Goal: Task Accomplishment & Management: Complete application form

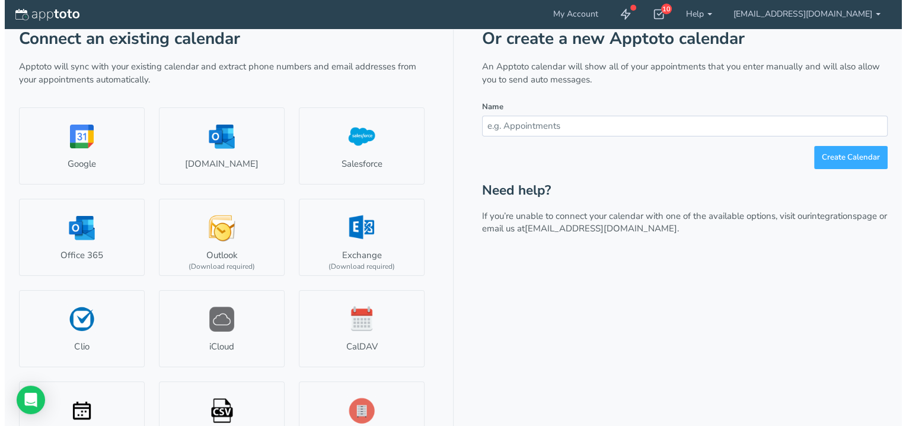
scroll to position [49, 0]
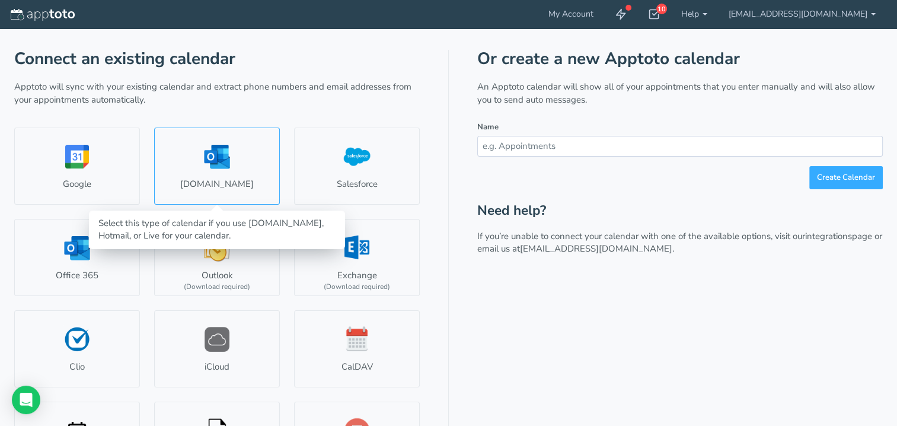
click at [216, 186] on link "[DOMAIN_NAME]" at bounding box center [217, 166] width 126 height 77
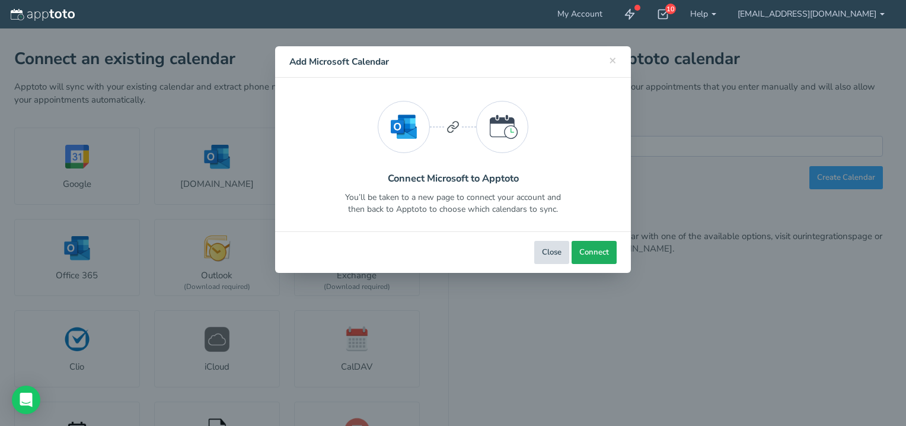
click at [581, 256] on span "Connect" at bounding box center [594, 252] width 30 height 11
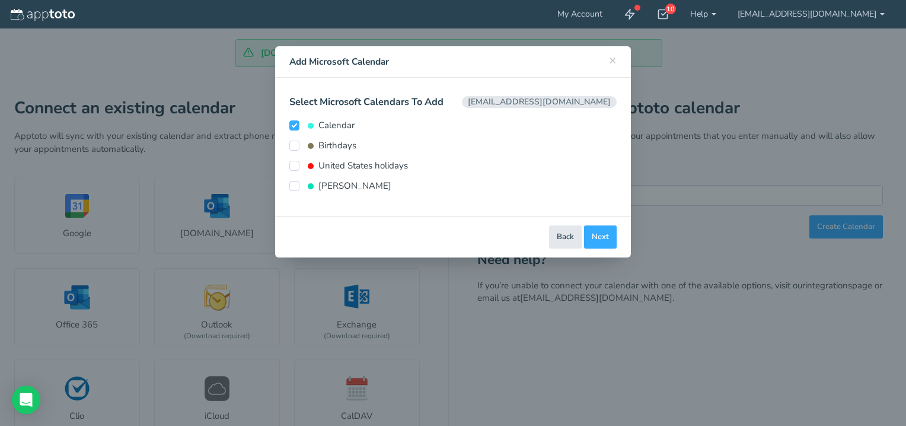
click at [333, 128] on label "Calendar" at bounding box center [321, 125] width 65 height 12
click at [300, 128] on input "Calendar" at bounding box center [294, 125] width 10 height 10
click at [333, 128] on label "Calendar" at bounding box center [321, 125] width 65 height 12
click at [300, 128] on input "Calendar" at bounding box center [294, 125] width 10 height 10
checkbox input "true"
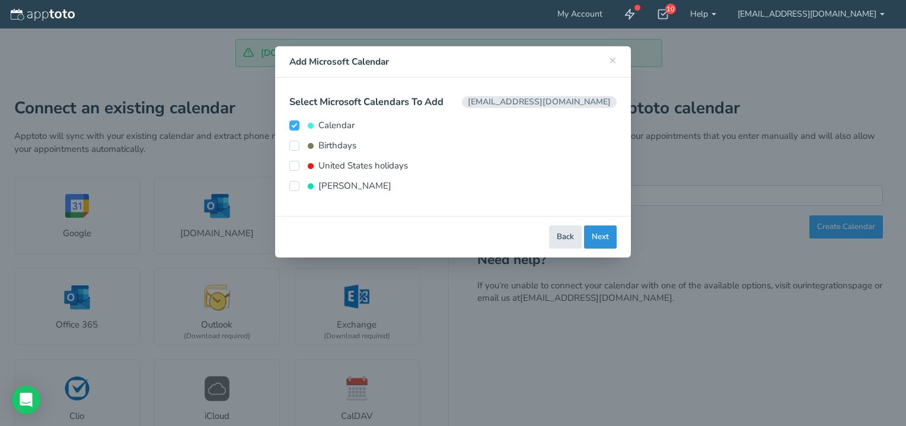
click at [595, 237] on button "Next" at bounding box center [600, 236] width 33 height 23
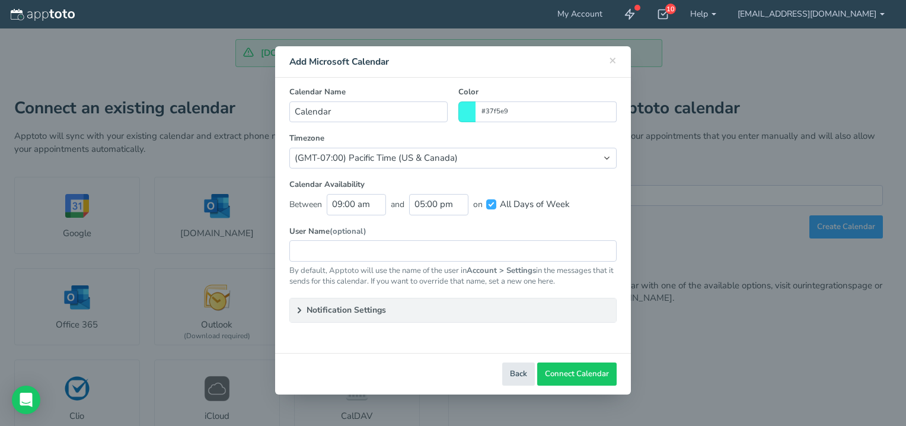
click at [301, 308] on icon at bounding box center [299, 309] width 9 height 9
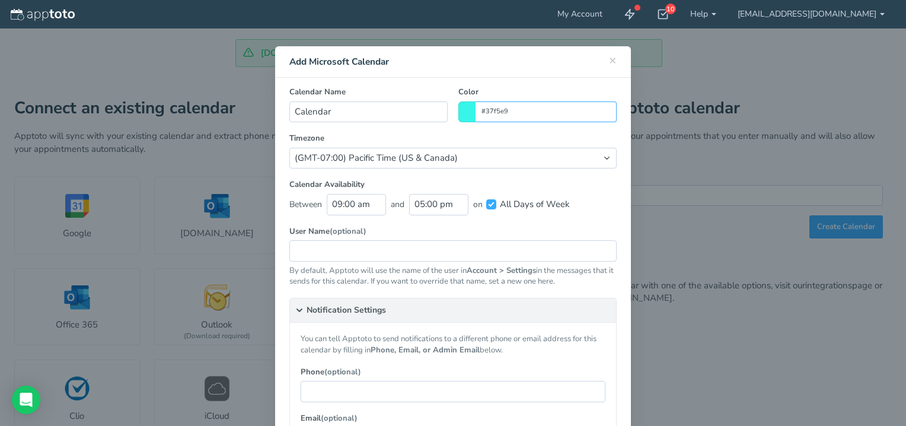
click at [501, 108] on input "#37f5e9" at bounding box center [546, 111] width 141 height 21
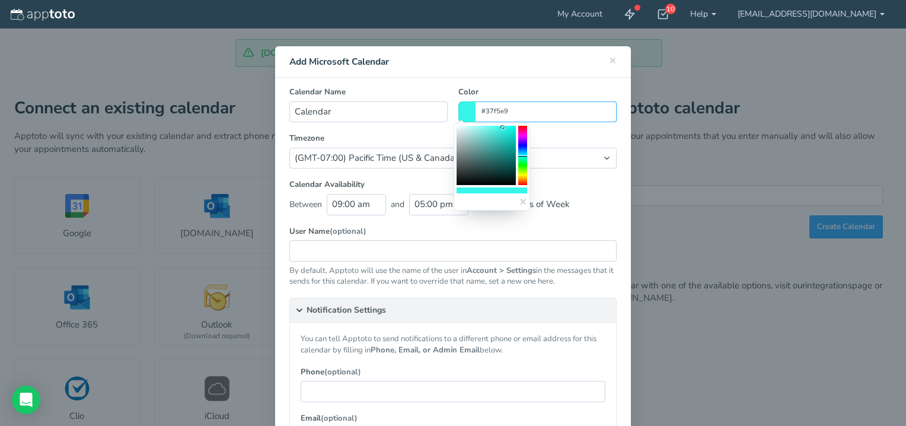
click at [523, 152] on colorpicker-hue at bounding box center [522, 155] width 9 height 59
type input "#37b8f5"
click at [555, 130] on form "Calendar Name Calendar Color #37b8f5 Timezone (Default) [GEOGRAPHIC_DATA]/Los_A…" at bounding box center [452, 156] width 327 height 139
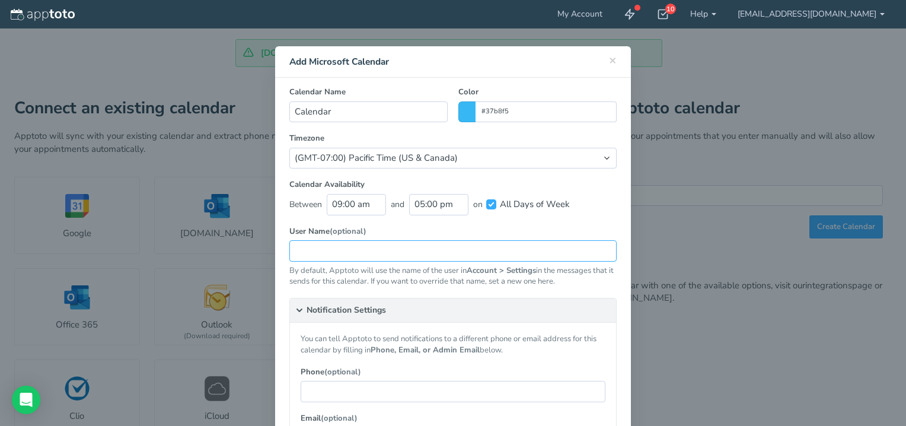
click at [328, 249] on input "text" at bounding box center [452, 250] width 327 height 21
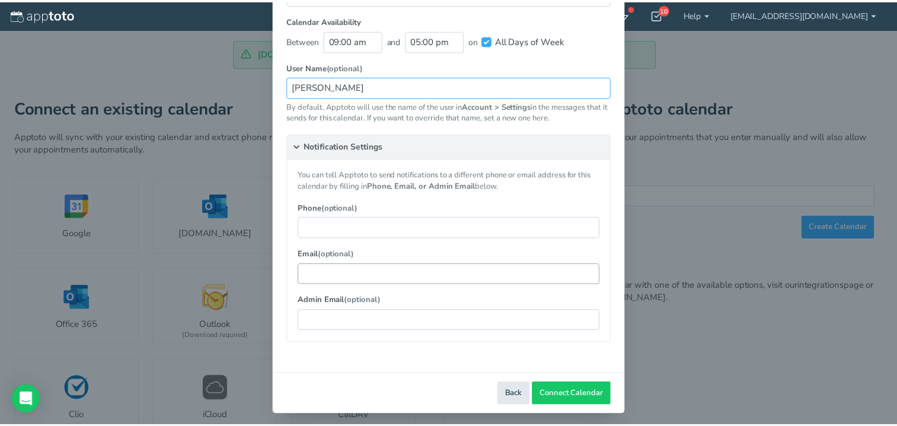
scroll to position [168, 0]
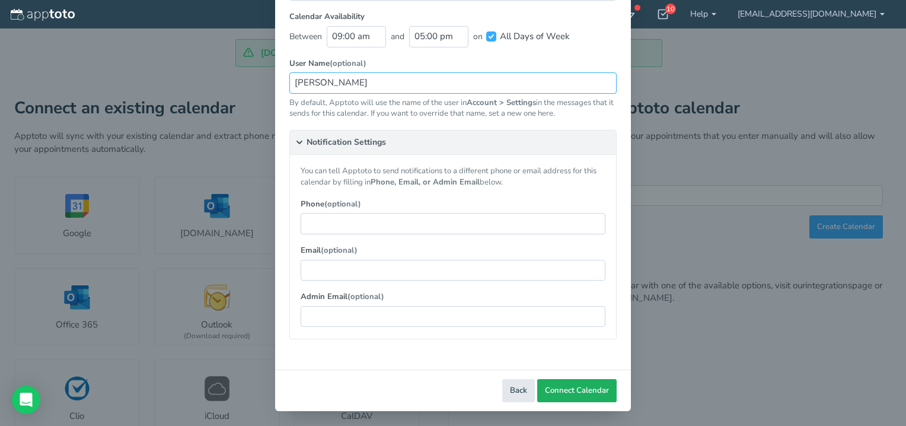
type input "[PERSON_NAME]"
click at [568, 388] on span "Connect Calendar" at bounding box center [577, 390] width 64 height 11
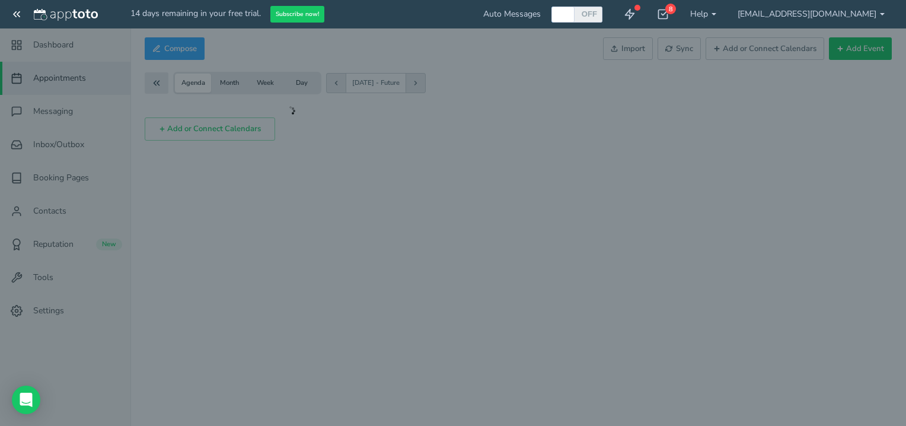
checkbox input "true"
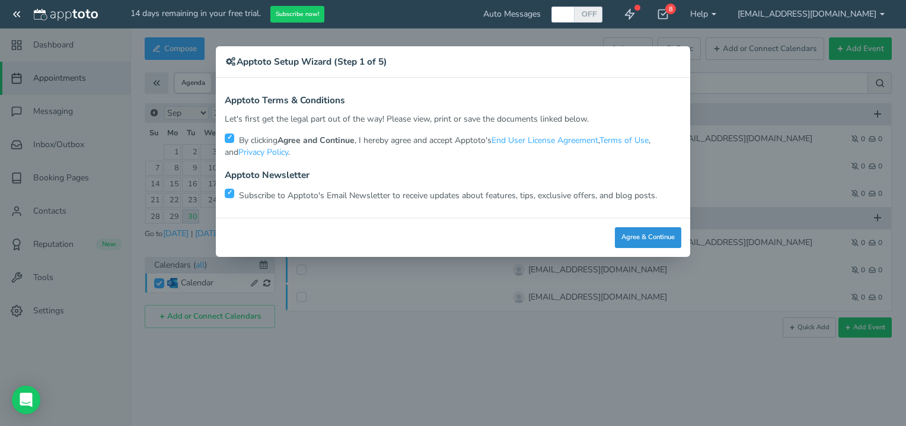
click at [658, 233] on button "Agree & Continue" at bounding box center [648, 237] width 66 height 21
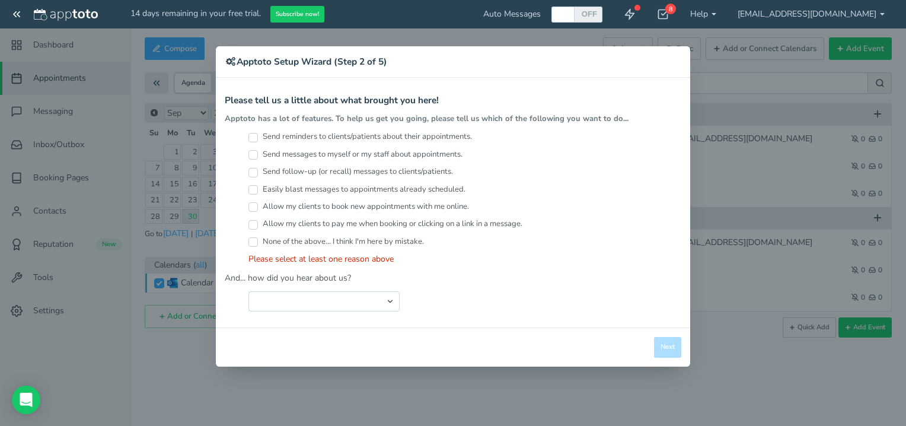
click at [254, 135] on input "Send reminders to clients/patients about their appointments." at bounding box center [253, 137] width 9 height 9
checkbox input "true"
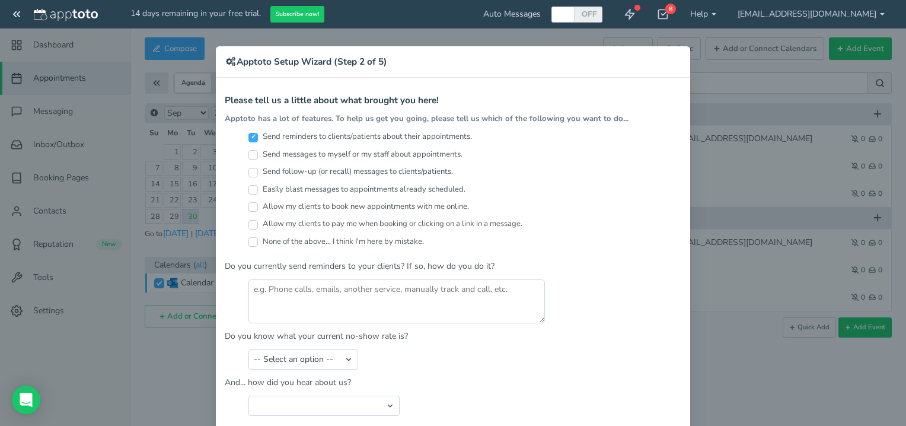
click at [249, 170] on input "Send follow-up (or recall) messages to clients/patients." at bounding box center [253, 172] width 9 height 9
checkbox input "true"
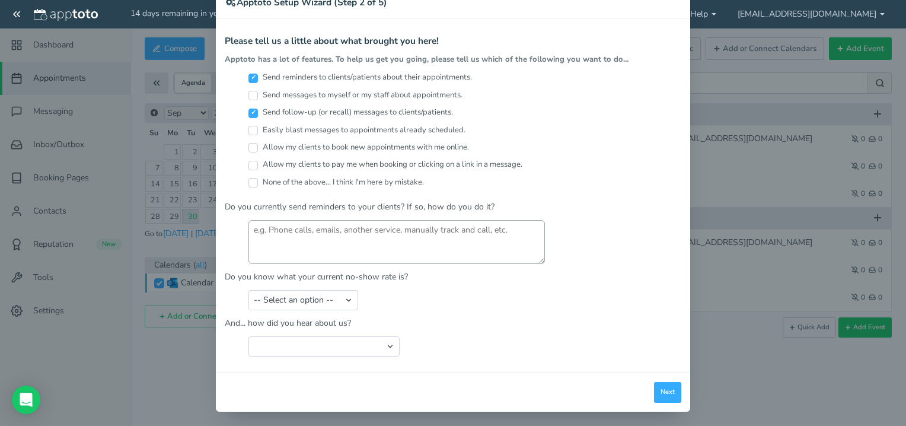
scroll to position [59, 0]
click at [343, 295] on select "-- Select an option -- Less than 5% 5-10% 10-20% 20-30% More than 30% Not sure" at bounding box center [304, 300] width 110 height 20
select select "string:5-10%"
click at [249, 290] on select "-- Select an option -- Less than 5% 5-10% 10-20% 20-30% More than 30% Not sure" at bounding box center [304, 300] width 110 height 20
click at [380, 345] on select "Search Engine (Google, Yahoo, Bing, etc.) Search Engine Advertisement Blog Post…" at bounding box center [324, 346] width 151 height 20
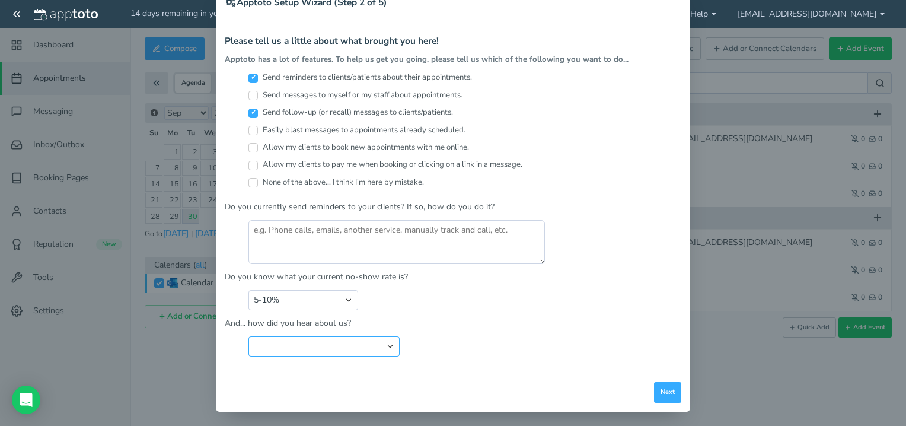
select select "string:Google Calendar Add On"
click at [249, 336] on select "Search Engine (Google, Yahoo, Bing, etc.) Search Engine Advertisement Blog Post…" at bounding box center [324, 346] width 151 height 20
click at [660, 387] on button "Next" at bounding box center [667, 392] width 27 height 21
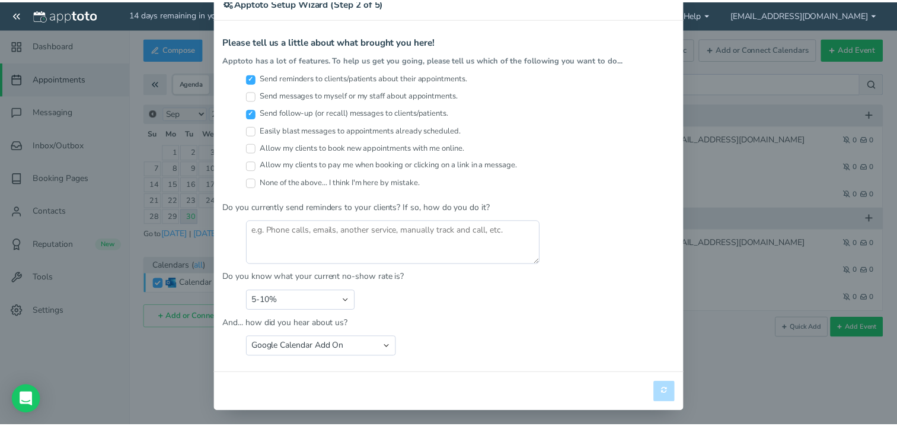
scroll to position [0, 0]
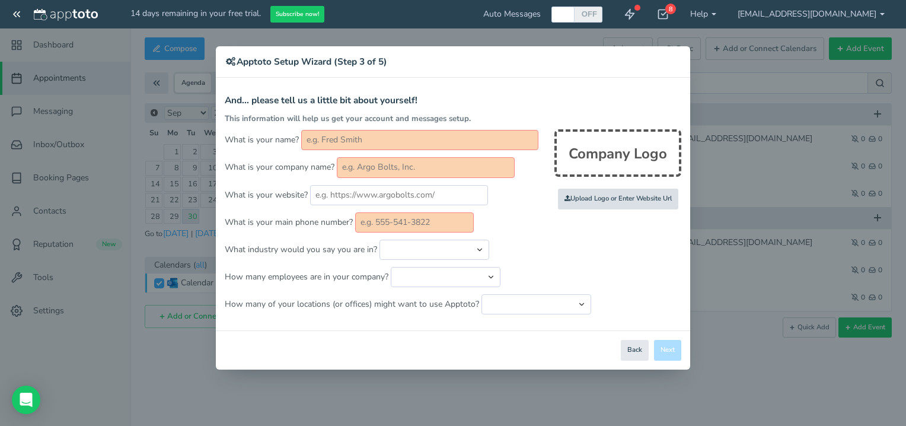
click at [585, 196] on input "file" at bounding box center [358, 199] width 1129 height 82
type input "C:\fakepath\Untitled_Page1_Image1.jpg"
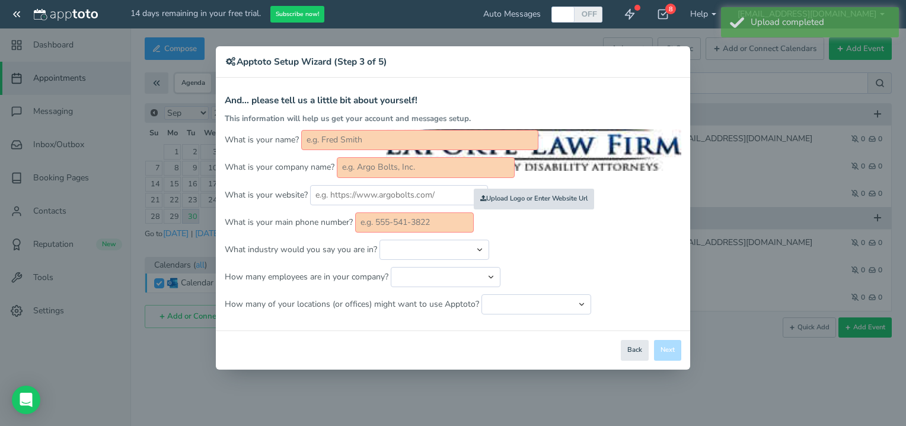
click at [534, 197] on input "file" at bounding box center [274, 199] width 1129 height 82
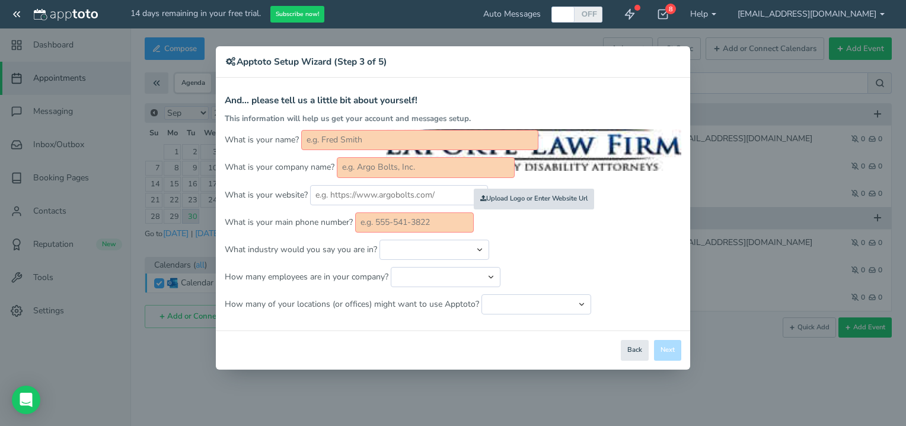
type input "C:\fakepath\seal.Laportelawfirm.png"
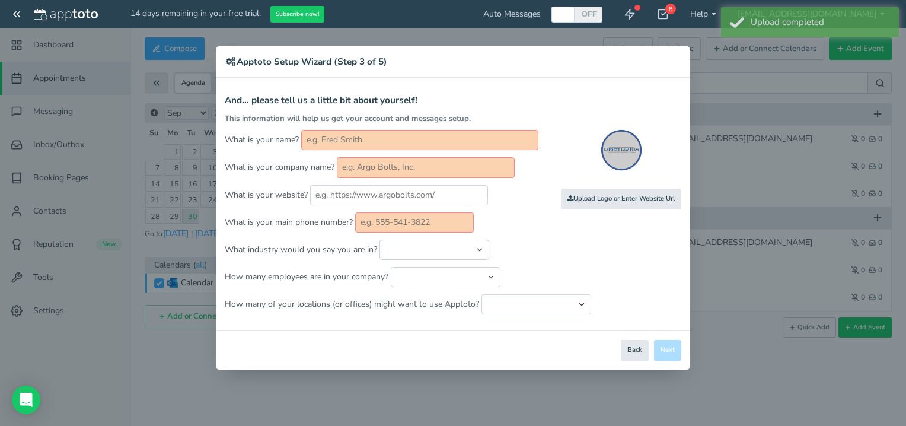
click at [372, 144] on input "text" at bounding box center [419, 140] width 237 height 20
type input "[PERSON_NAME]"
type input "Ts Copy Service"
type input "4085680017"
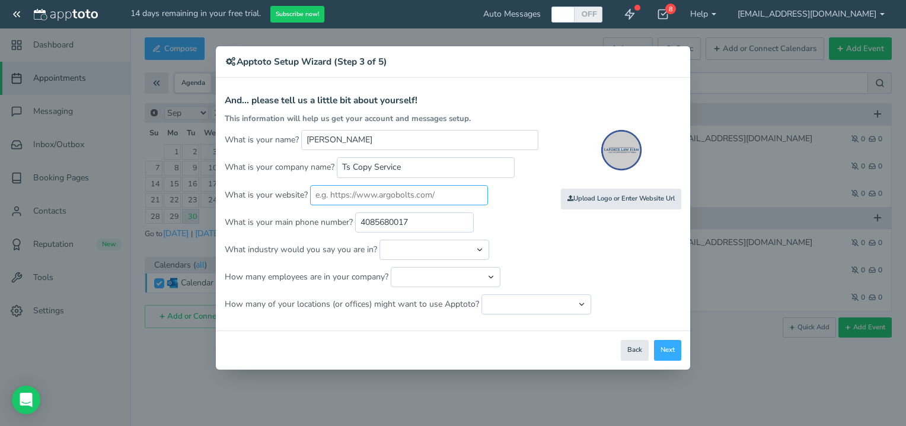
click at [357, 197] on input "text" at bounding box center [399, 195] width 178 height 20
drag, startPoint x: 441, startPoint y: 190, endPoint x: 267, endPoint y: 187, distance: 174.4
click at [267, 187] on p "What is your website?" at bounding box center [453, 195] width 457 height 20
paste input "https://www.laportelawfirm.com/"
type input "https://www.laportelawfirm.com/"
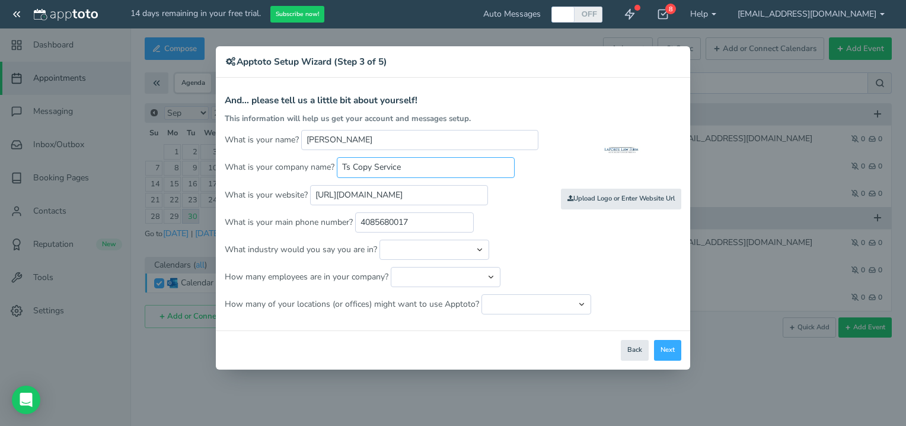
drag, startPoint x: 406, startPoint y: 163, endPoint x: 303, endPoint y: 161, distance: 103.2
click at [303, 161] on p "What is your company name? Ts Copy Service" at bounding box center [453, 167] width 457 height 20
type input "Laporte Law Firm"
click at [410, 251] on select "Automotive Cleaning Services Consulting Education - Classroom Education - Admis…" at bounding box center [435, 250] width 110 height 20
select select "string:Legal Services - Other"
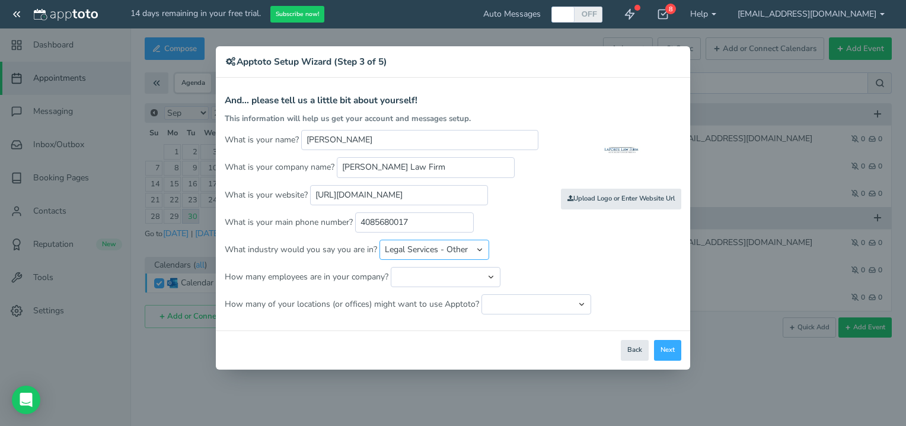
click at [380, 240] on select "Automotive Cleaning Services Consulting Education - Classroom Education - Admis…" at bounding box center [435, 250] width 110 height 20
click at [492, 272] on select "Just me 1 to 5 6 to 10 11 to 25 26 to 50 51 to 100 101 to 500 501 to 1000 More …" at bounding box center [446, 277] width 110 height 20
select select "string:6..10"
click at [391, 267] on select "Just me 1 to 5 6 to 10 11 to 25 26 to 50 51 to 100 101 to 500 501 to 1000 More …" at bounding box center [446, 277] width 110 height 20
click at [533, 313] on div "Apptoto Terms & Conditions Let's first get the legal part out of the way! Pleas…" at bounding box center [453, 204] width 474 height 253
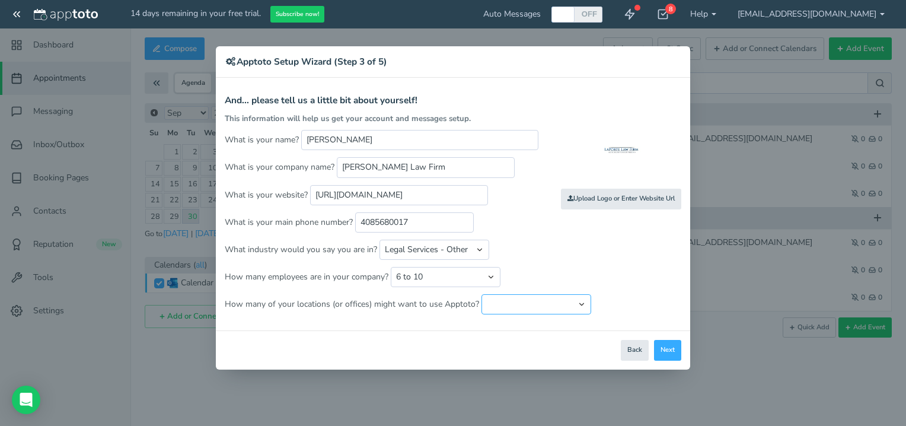
click at [533, 308] on select "Just one location 2 3 4 5 6 to 10 11 to 25 26 to 50 More than 50" at bounding box center [537, 304] width 110 height 20
select select "string:2"
click at [482, 294] on select "Just one location 2 3 4 5 6 to 10 11 to 25 26 to 50 More than 50" at bounding box center [537, 304] width 110 height 20
click at [654, 345] on div "Close Logout Cancel Back Saving! Save Done Next Agree & Continue" at bounding box center [453, 349] width 474 height 39
click at [671, 352] on button "Next" at bounding box center [667, 350] width 27 height 21
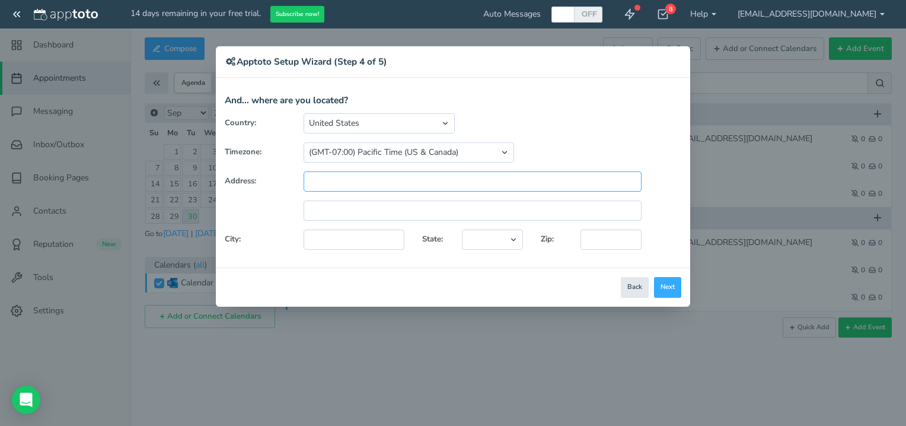
click at [321, 186] on input "text" at bounding box center [473, 181] width 338 height 20
drag, startPoint x: 386, startPoint y: 185, endPoint x: 222, endPoint y: 181, distance: 164.3
click at [222, 181] on div "Address:" at bounding box center [453, 181] width 474 height 20
click at [343, 185] on input "7" at bounding box center [473, 181] width 338 height 20
drag, startPoint x: 337, startPoint y: 182, endPoint x: 269, endPoint y: 180, distance: 68.2
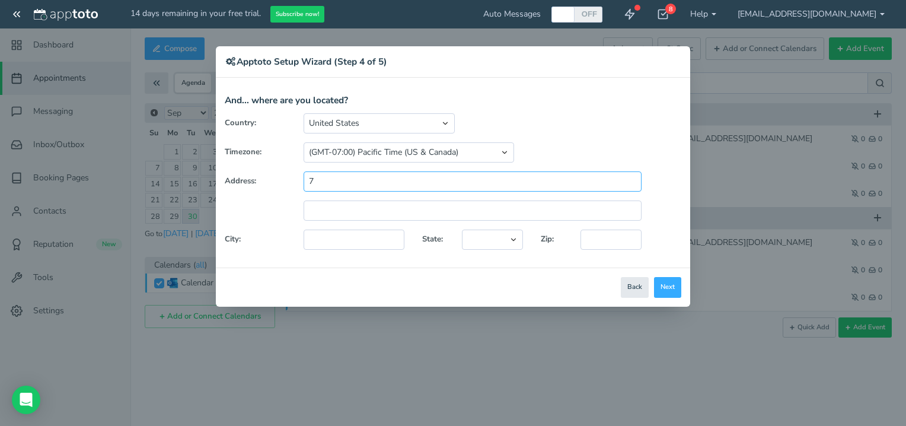
click at [269, 180] on div "Address: 7" at bounding box center [453, 181] width 474 height 20
paste input "2570 N. First Street, Suite 200, San Jose, Ca 95131"
type input "2570 N. First Street, Suite 200, San Jose, Ca 95131"
click at [358, 244] on input "text" at bounding box center [354, 240] width 101 height 20
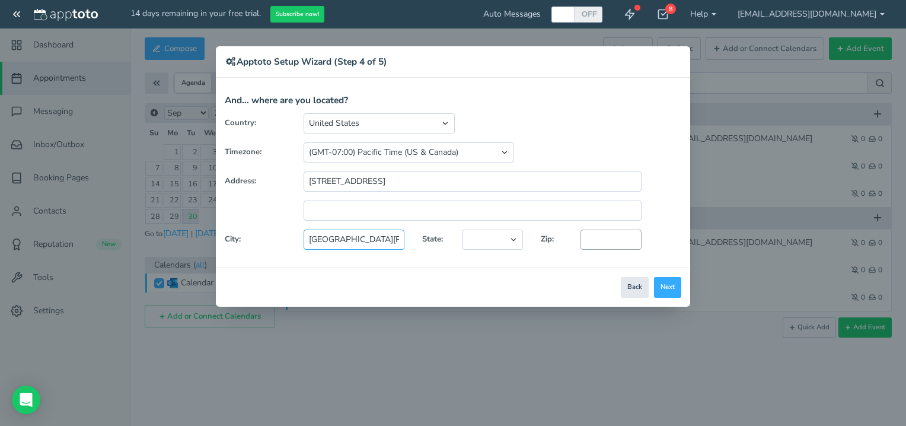
type input "San Jose"
click at [598, 237] on input "text" at bounding box center [611, 240] width 61 height 20
type input "95131"
click at [515, 247] on select "Alaska Alabama Arkansas Arizona California Colorado Connecticut District of Col…" at bounding box center [492, 240] width 61 height 20
select select "string:CA"
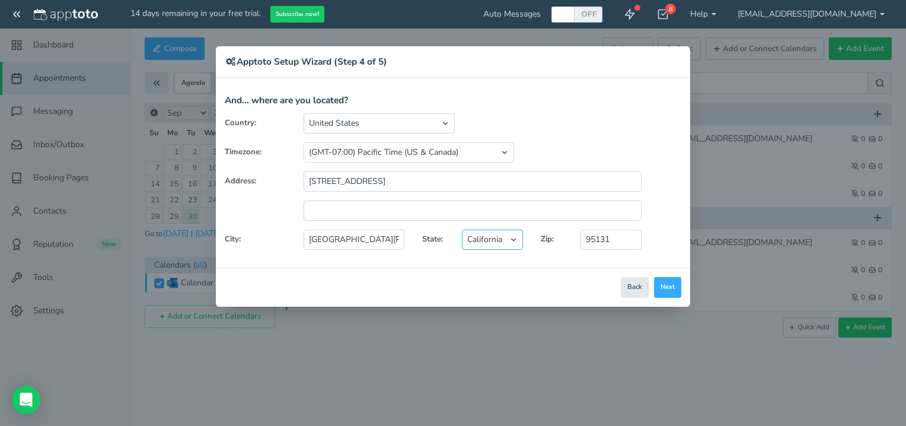
click at [462, 230] on select "Alaska Alabama Arkansas Arizona California Colorado Connecticut District of Col…" at bounding box center [492, 240] width 61 height 20
drag, startPoint x: 387, startPoint y: 178, endPoint x: 425, endPoint y: 182, distance: 38.2
click at [425, 182] on input "2570 N. First Street, Suite 200, San Jose, Ca 95131" at bounding box center [473, 181] width 338 height 20
type input "2570 N. First Street, San Jose, Ca 95131"
click at [356, 209] on input "text" at bounding box center [473, 210] width 338 height 20
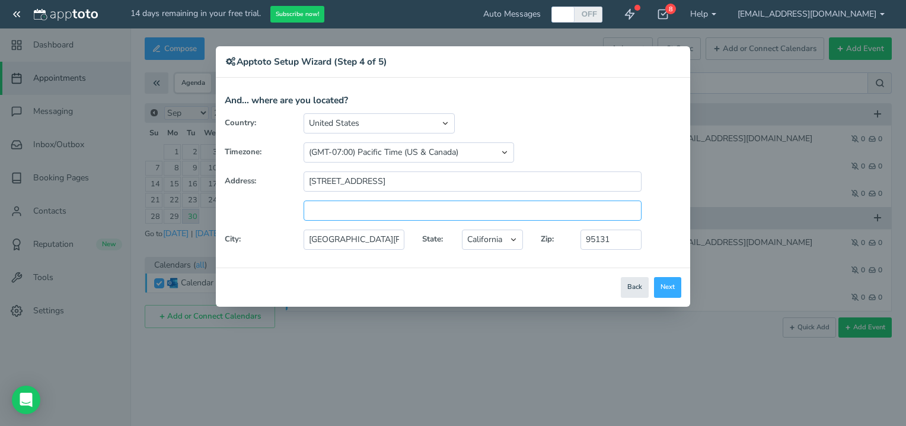
paste input "Suite 200,"
type input "Suite 200"
click at [484, 180] on input "2570 N. First Street, San Jose, Ca 95131" at bounding box center [473, 181] width 338 height 20
type input "2570 N. First Street"
click at [567, 294] on div "Close Logout Cancel Back Saving! Save Done Next Agree & Continue" at bounding box center [453, 286] width 474 height 39
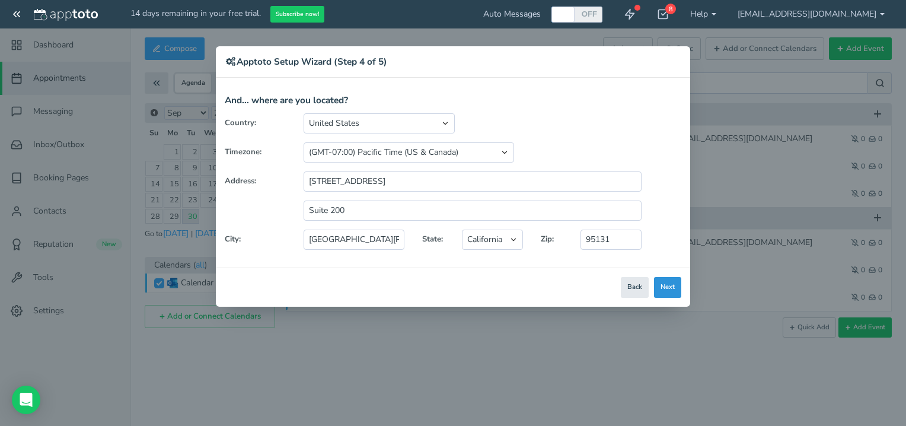
click at [679, 287] on button "Next" at bounding box center [667, 287] width 27 height 21
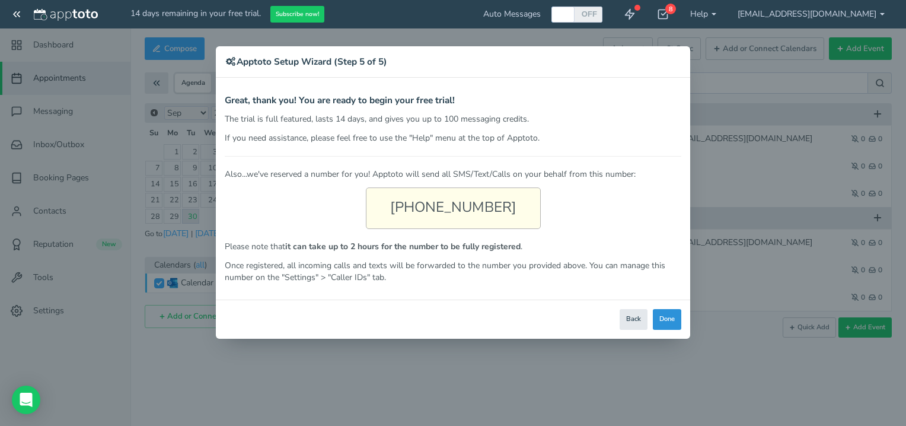
click at [660, 322] on button "Done" at bounding box center [667, 319] width 28 height 21
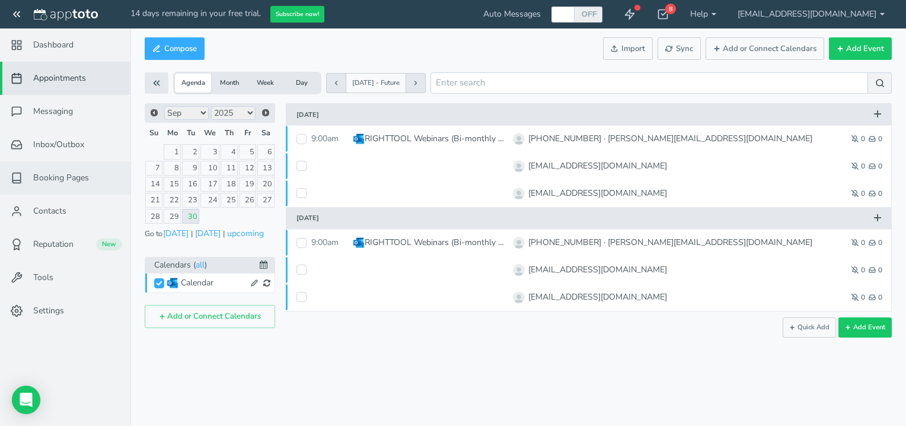
click at [63, 180] on span "Booking Pages" at bounding box center [61, 178] width 56 height 12
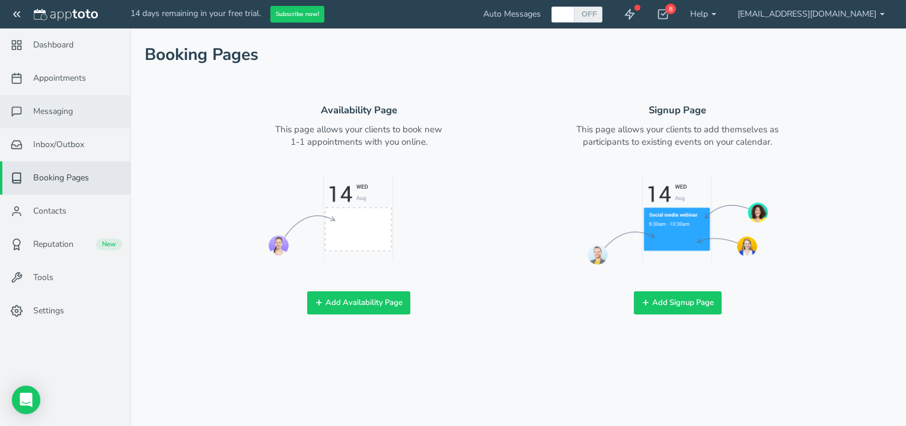
click at [62, 116] on span "Messaging" at bounding box center [53, 112] width 40 height 12
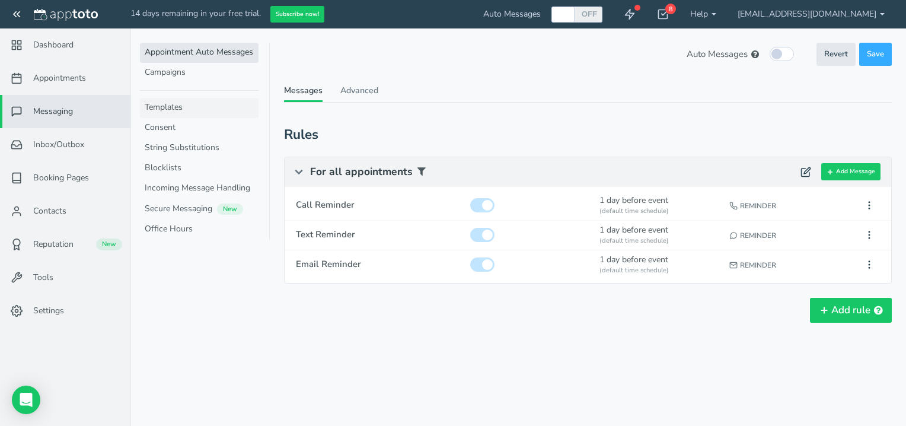
click at [169, 109] on link "Templates" at bounding box center [199, 108] width 119 height 20
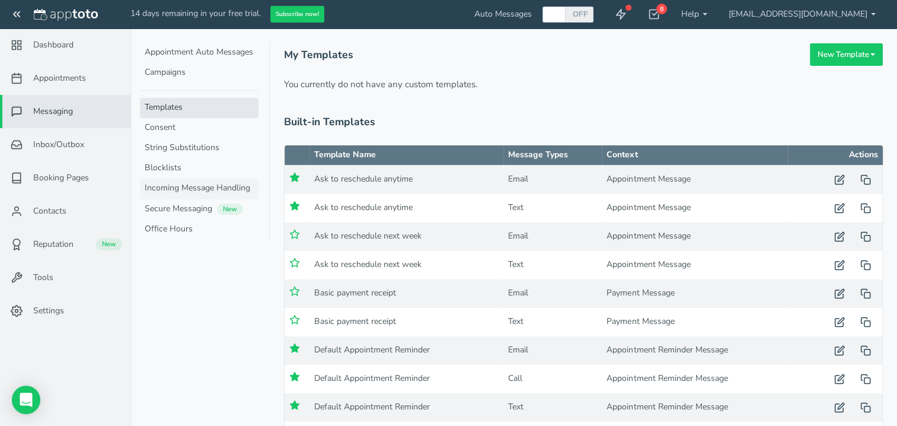
click at [180, 186] on link "Incoming Message Handling" at bounding box center [199, 189] width 119 height 20
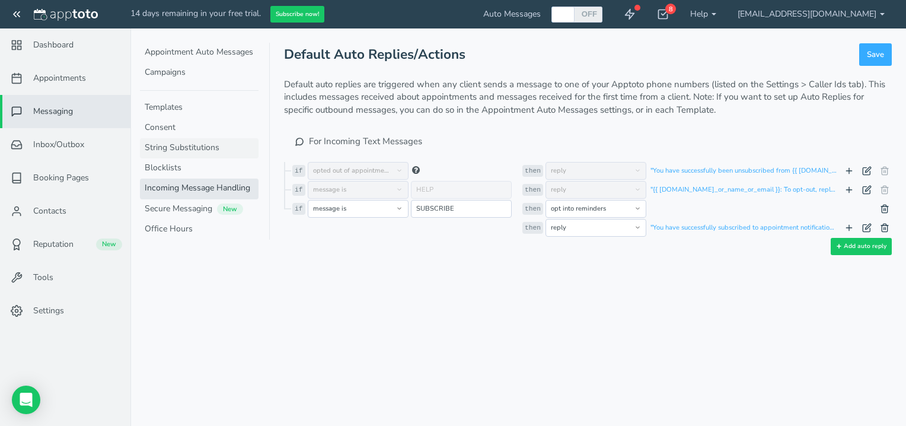
click at [180, 148] on link "String Substitutions" at bounding box center [199, 148] width 119 height 20
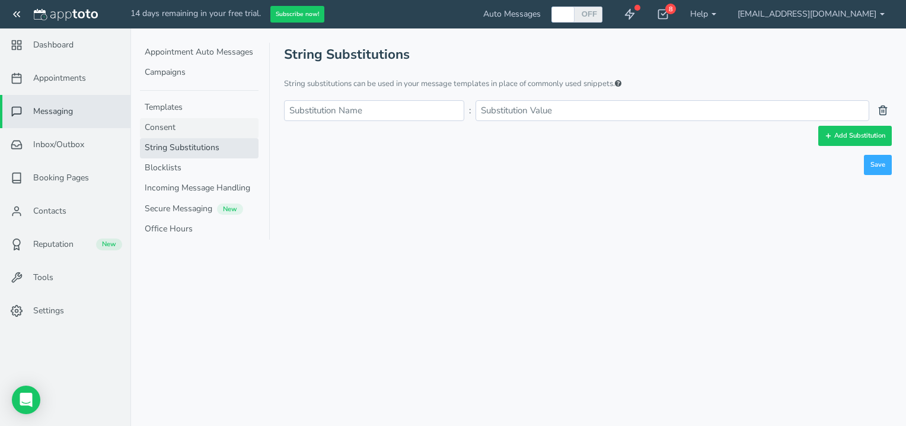
click at [165, 128] on link "Consent" at bounding box center [199, 128] width 119 height 20
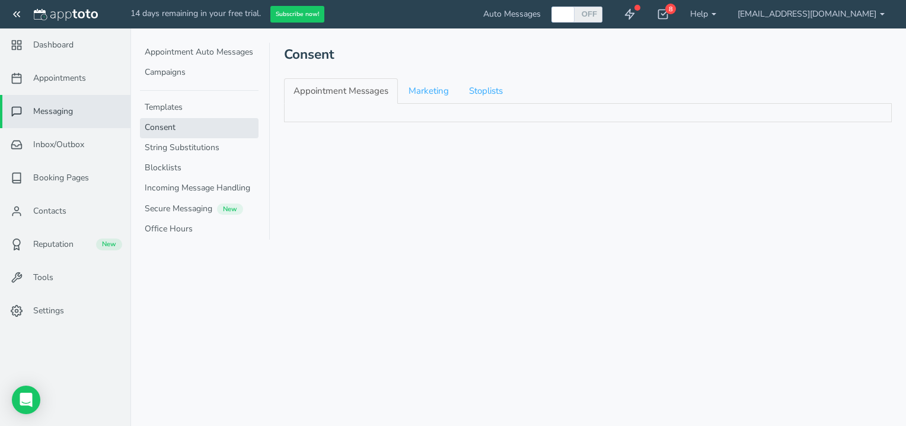
checkbox input "true"
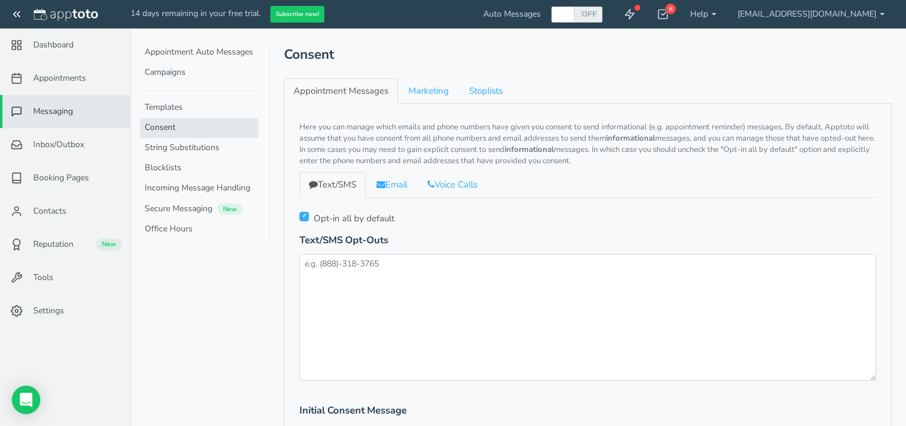
checkbox input "true"
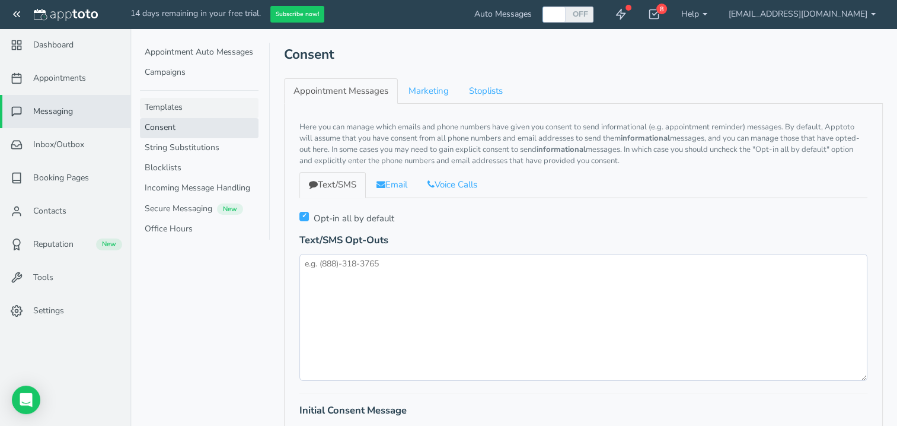
click at [164, 103] on link "Templates" at bounding box center [199, 108] width 119 height 20
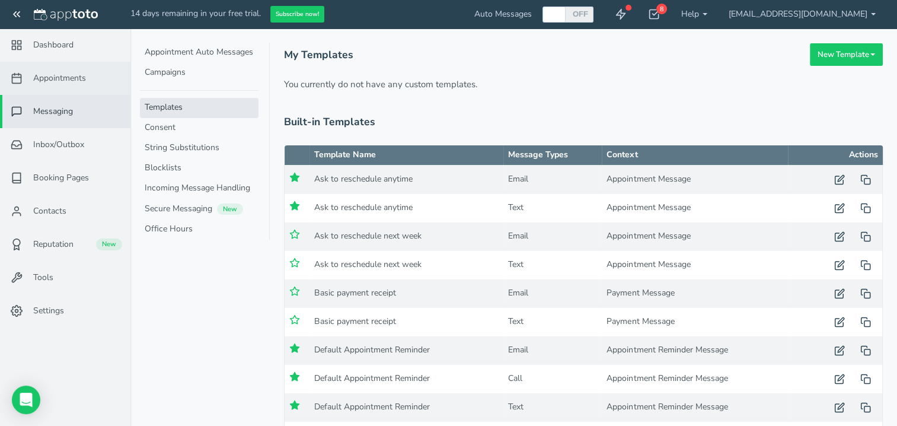
click at [71, 79] on span "Appointments" at bounding box center [59, 78] width 53 height 12
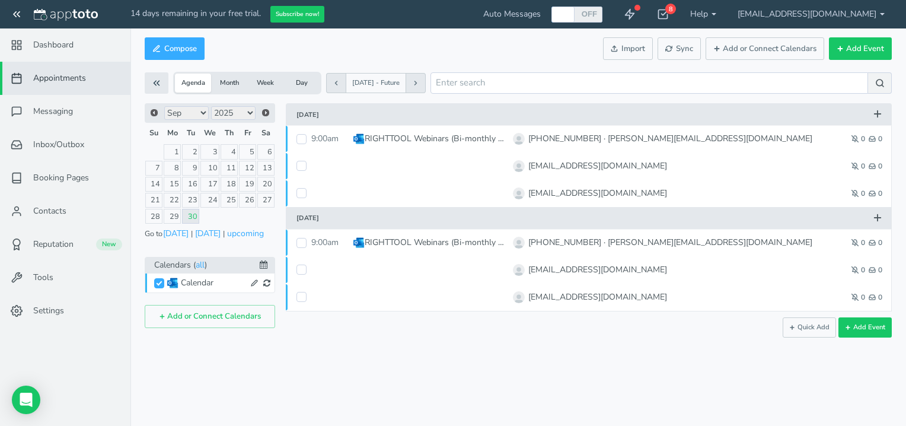
click at [195, 216] on link "30" at bounding box center [190, 216] width 17 height 15
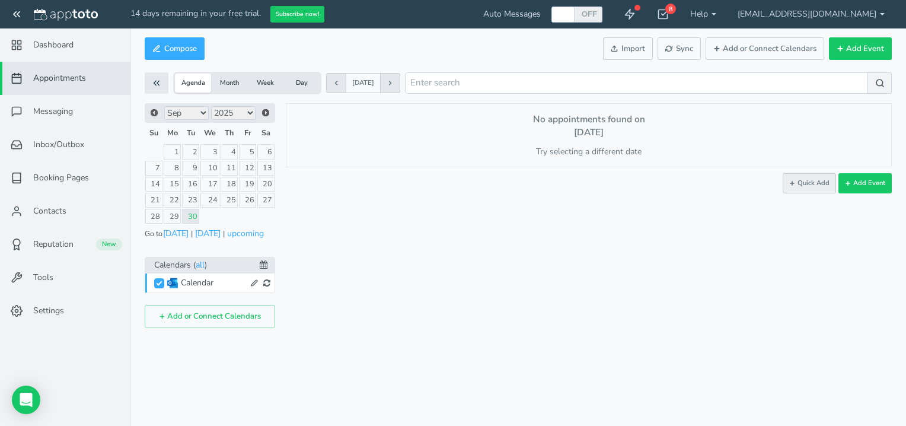
click at [815, 187] on button "Quick Add" at bounding box center [809, 183] width 53 height 20
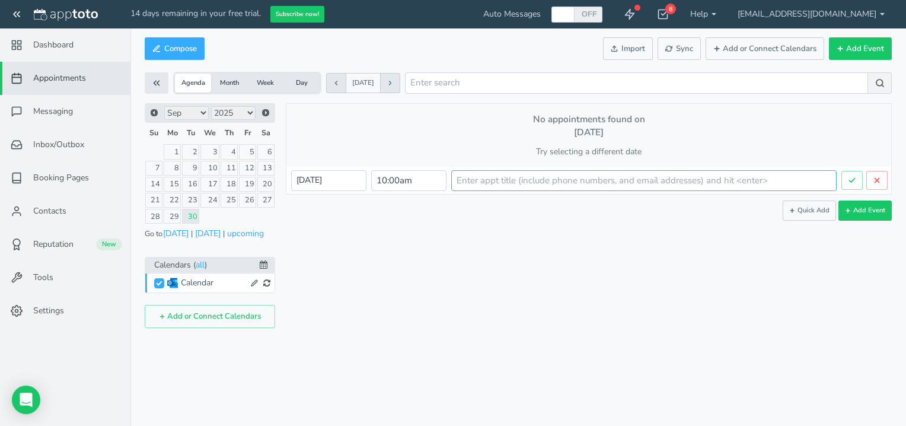
click at [479, 180] on input "text" at bounding box center [644, 180] width 386 height 21
type input "TEST"
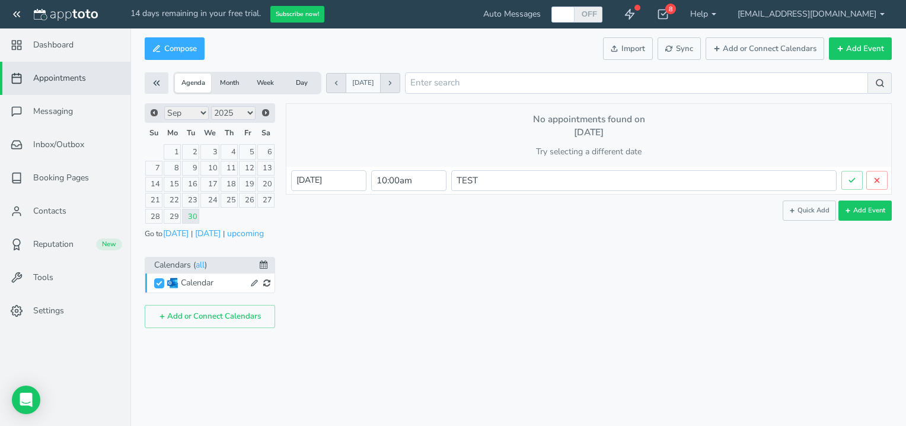
click at [501, 249] on div "× New event Tuesday, September 30th · 11:33am - 11:33am Public reschedule link …" at bounding box center [583, 215] width 617 height 225
click at [410, 180] on input "10:00am" at bounding box center [408, 180] width 75 height 21
click at [396, 273] on li "12:00 pm" at bounding box center [392, 271] width 52 height 9
type input "12:00 pm"
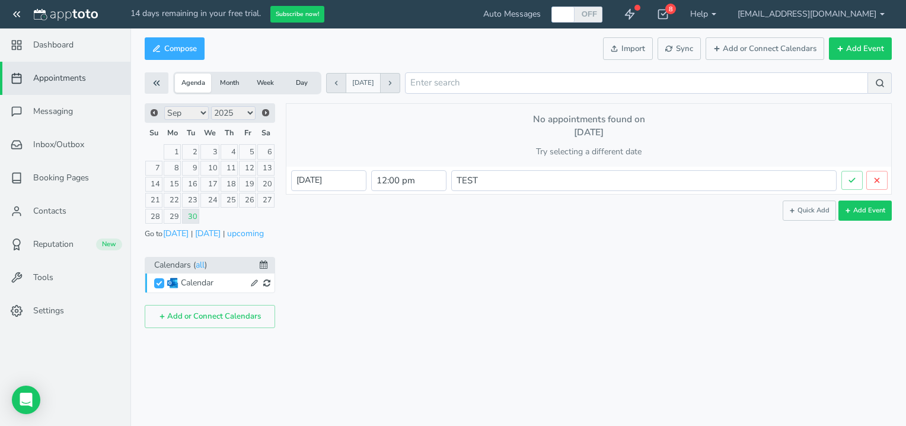
click at [457, 221] on div "× New event Tuesday, September 30th · 11:33am - 11:33am Public reschedule link …" at bounding box center [583, 215] width 617 height 225
click at [862, 212] on button "Add Event" at bounding box center [865, 210] width 53 height 20
type input "2025-09-30"
type input "10:00am"
type input "2025-09-30"
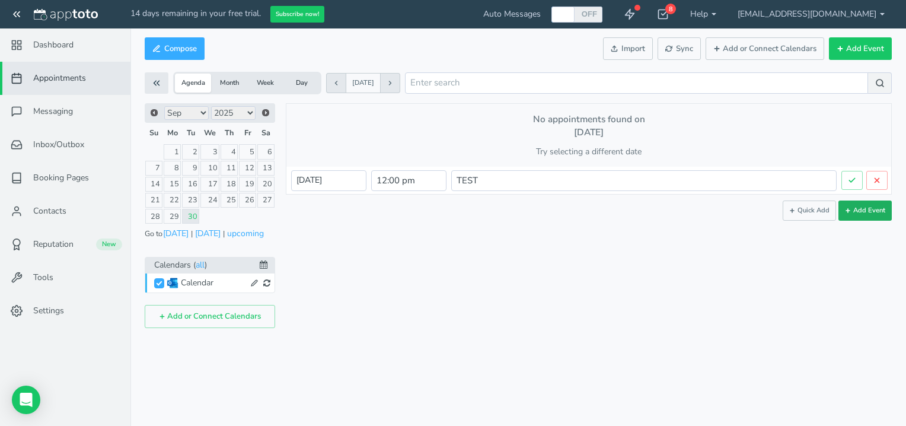
type input "11:00am"
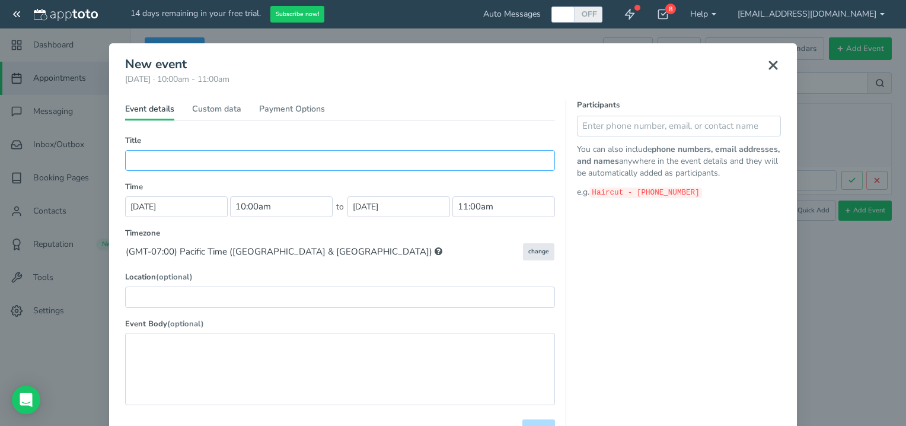
scroll to position [0, 0]
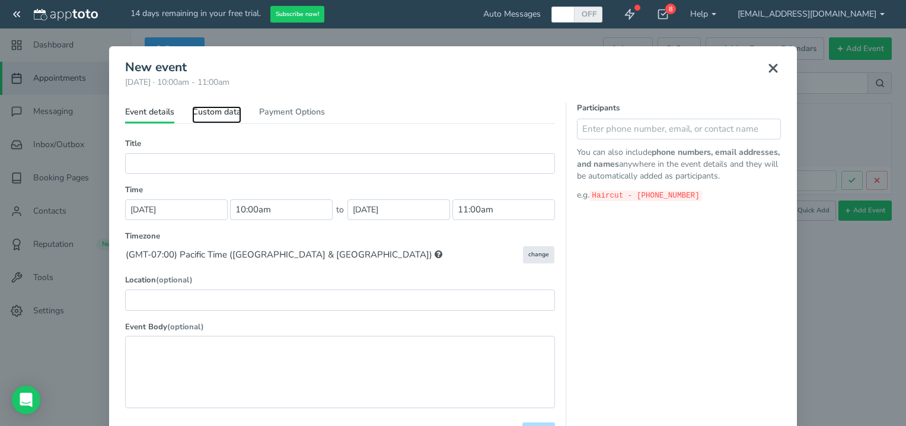
click at [209, 112] on link "Custom data" at bounding box center [216, 114] width 49 height 17
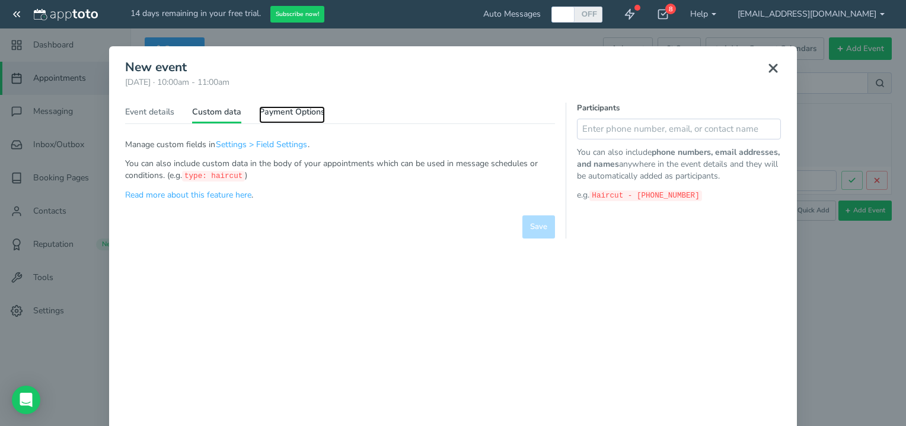
click at [291, 114] on link "Payment Options" at bounding box center [292, 114] width 66 height 17
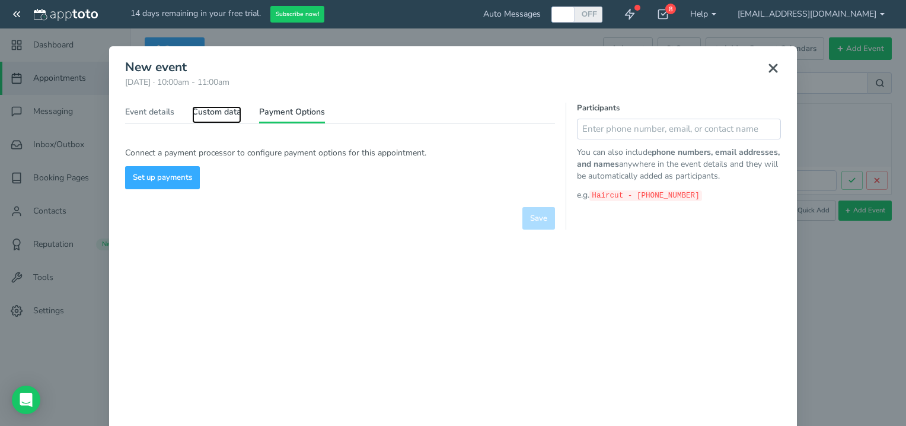
click at [213, 111] on link "Custom data" at bounding box center [216, 114] width 49 height 17
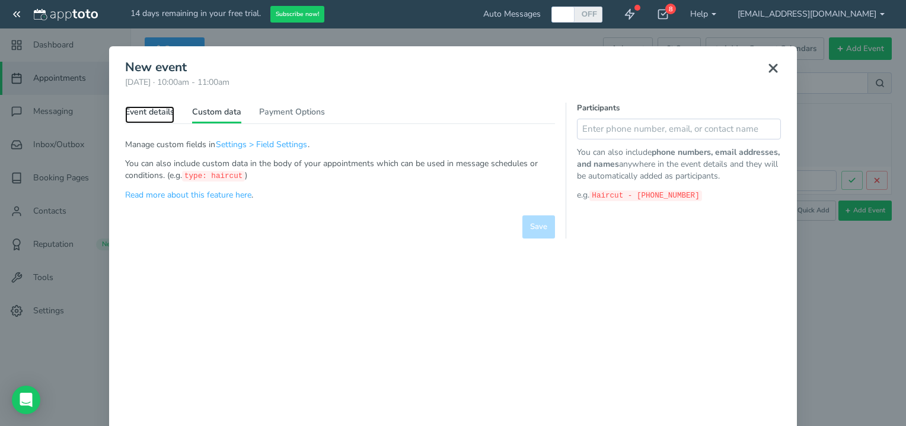
click at [144, 114] on link "Event details" at bounding box center [149, 114] width 49 height 17
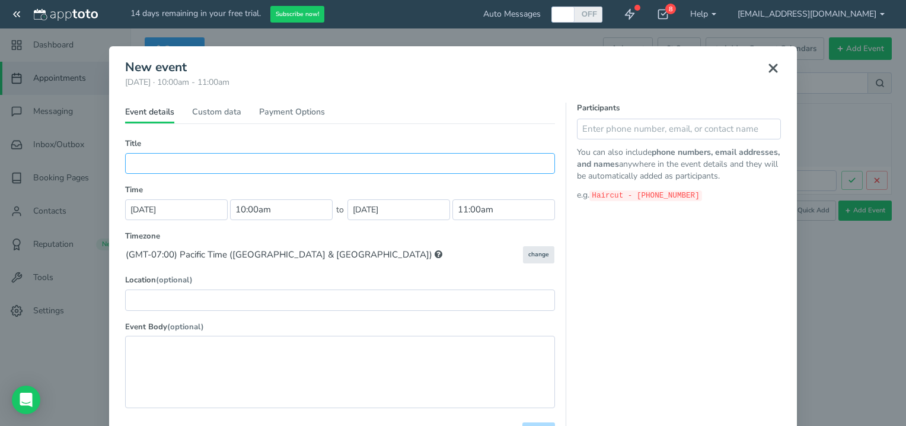
click at [199, 167] on input "text" at bounding box center [340, 163] width 430 height 21
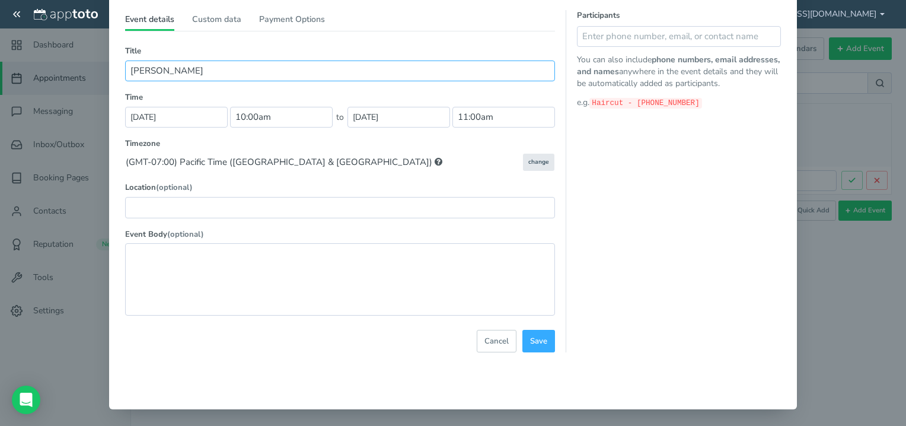
scroll to position [93, 0]
type input "TONY HAMMON"
click at [530, 340] on span "Save" at bounding box center [538, 340] width 17 height 11
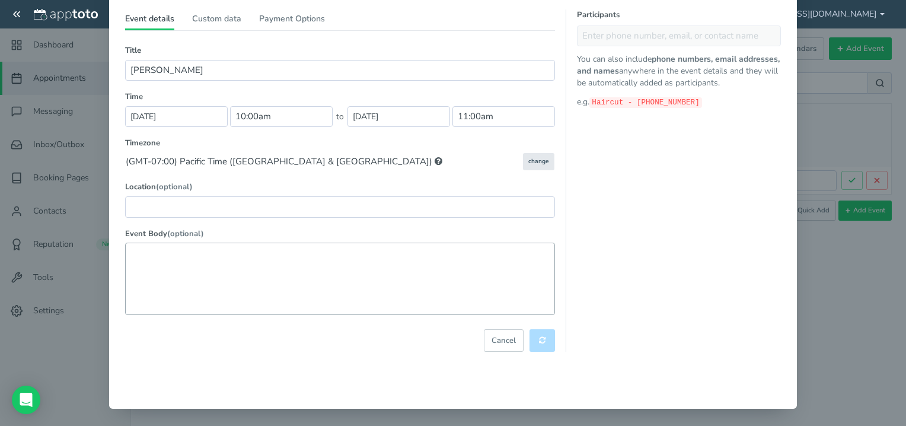
select select "string:America/Los_Angeles"
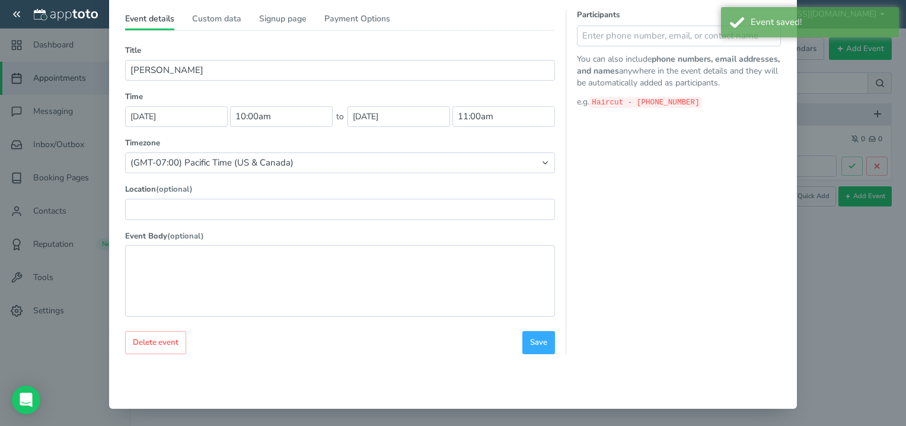
click at [832, 68] on div "× TONY HAMMON Tuesday, September 30th · 10:00am - 11:00am Public reschedule lin…" at bounding box center [453, 213] width 906 height 426
click at [835, 263] on div "× TONY HAMMON Tuesday, September 30th · 10:00am - 11:00am Public reschedule lin…" at bounding box center [453, 213] width 906 height 426
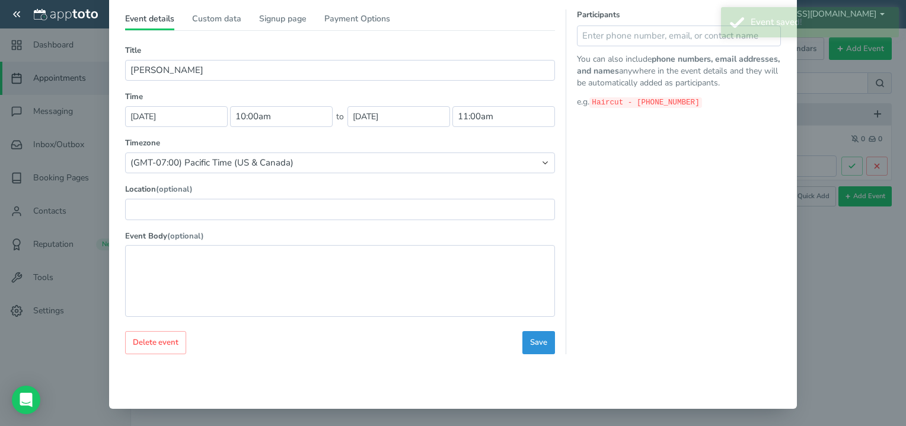
click at [524, 345] on button "Save" at bounding box center [539, 342] width 33 height 23
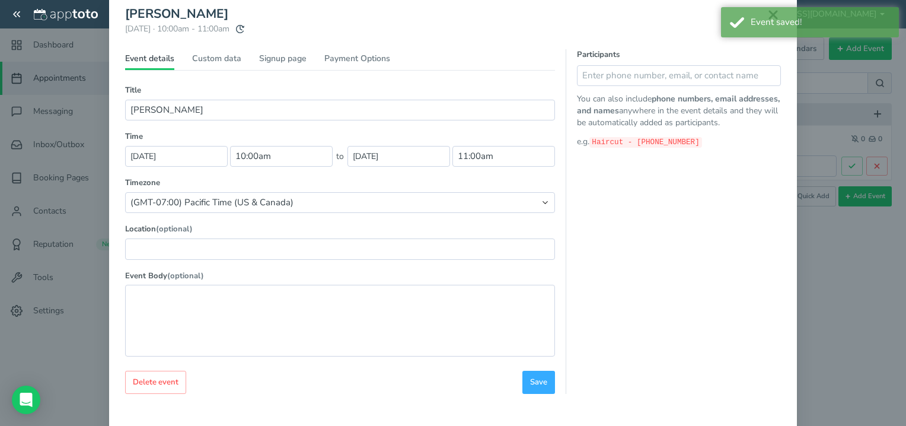
scroll to position [0, 0]
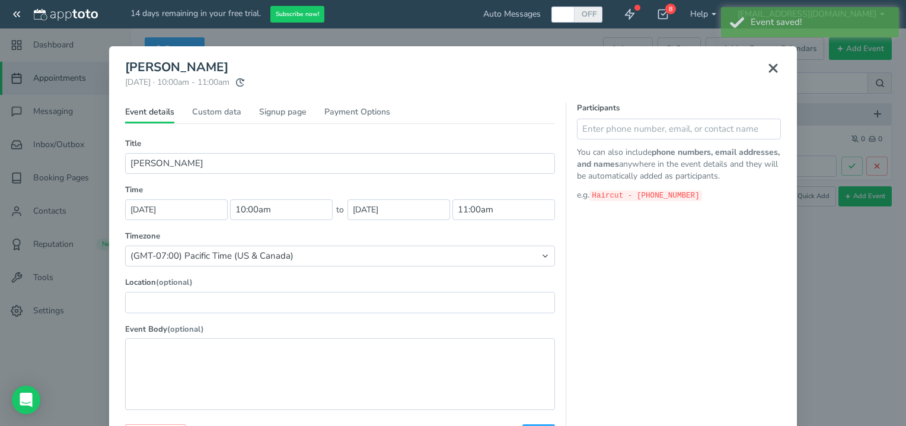
click at [770, 69] on use at bounding box center [773, 68] width 7 height 7
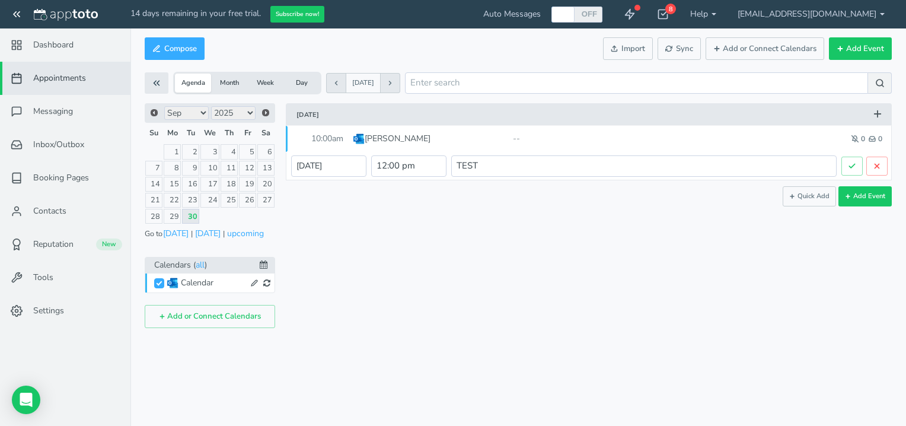
drag, startPoint x: 378, startPoint y: 140, endPoint x: 322, endPoint y: 267, distance: 139.2
click at [322, 267] on div "× TONY HAMMON Tuesday, September 30th · 10:00am - 11:00am Public reschedule lin…" at bounding box center [583, 215] width 617 height 225
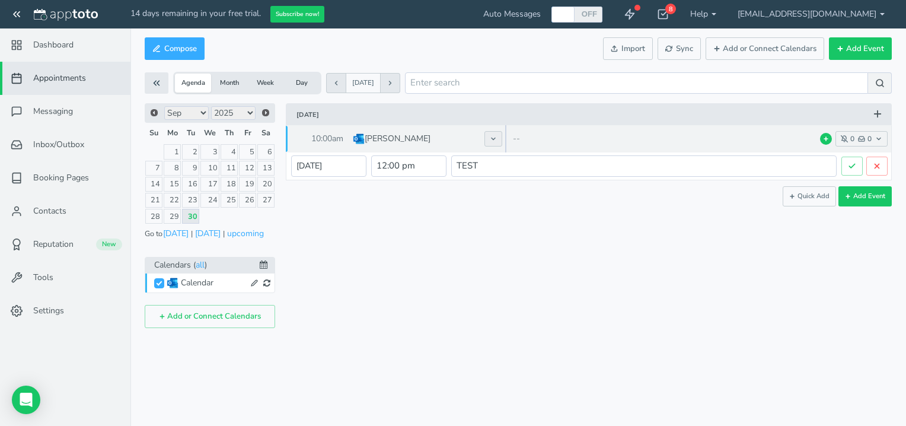
click at [491, 138] on icon at bounding box center [493, 138] width 7 height 7
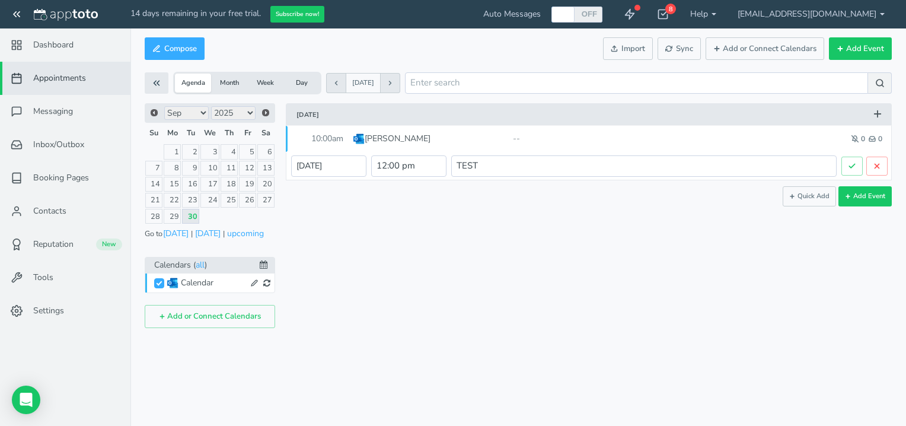
click at [626, 235] on div "× TONY HAMMON Tuesday, September 30th · 10:00am - 11:00am Public reschedule lin…" at bounding box center [583, 215] width 617 height 225
click at [55, 115] on span "Messaging" at bounding box center [53, 112] width 40 height 12
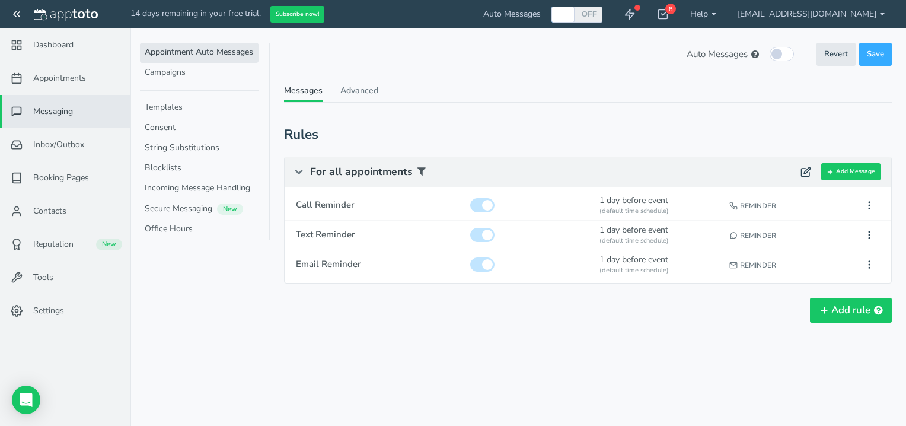
click at [362, 83] on div "Auto Messages (in this schedule) Revert Save Revert Save These Auto Messages ar…" at bounding box center [588, 203] width 608 height 321
click at [359, 88] on link "Advanced" at bounding box center [359, 93] width 38 height 17
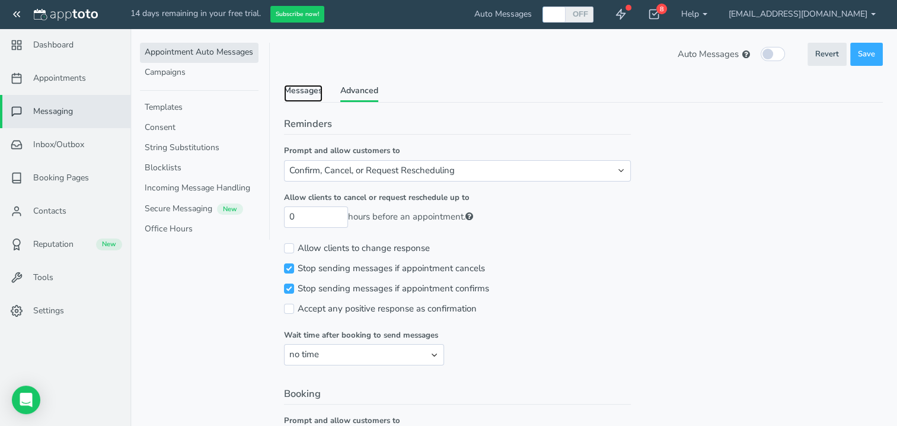
click at [300, 90] on link "Messages" at bounding box center [303, 93] width 39 height 17
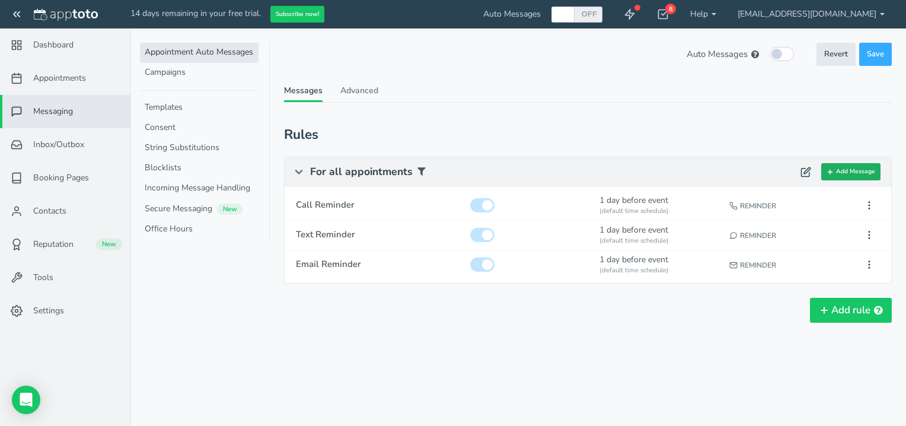
click at [844, 175] on button "Add Message" at bounding box center [850, 171] width 59 height 17
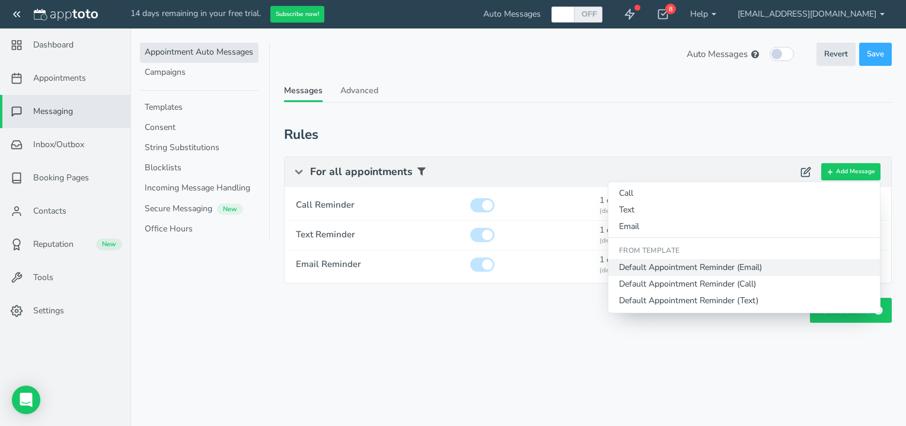
click at [643, 261] on button "Default Appointment Reminder (Email)" at bounding box center [745, 267] width 272 height 17
type input "Default Appointment Reminder"
checkbox input "true"
select select "number:1"
select select "string:default"
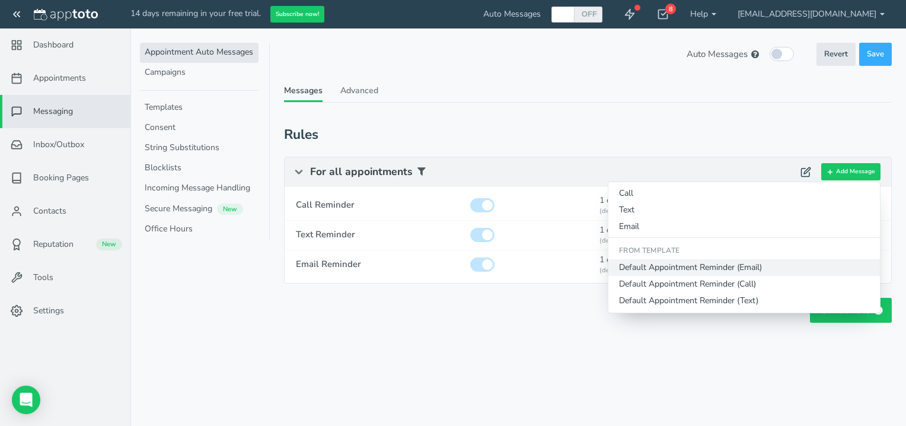
select select "string:1"
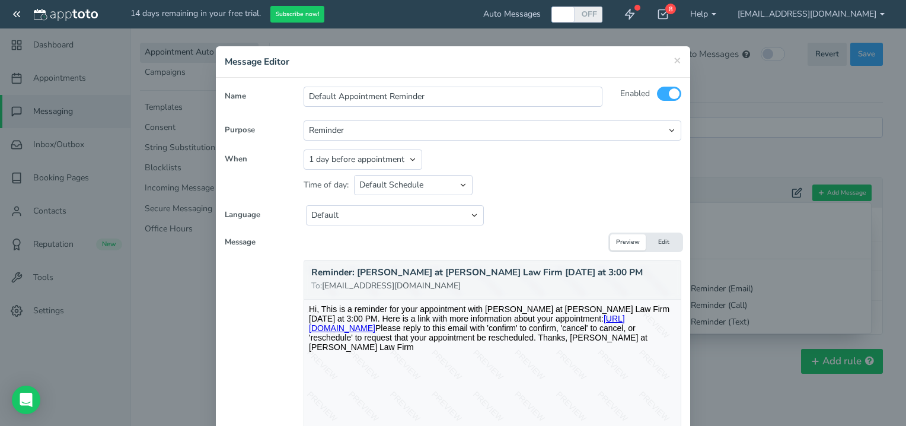
click at [656, 246] on button "Edit" at bounding box center [664, 242] width 36 height 16
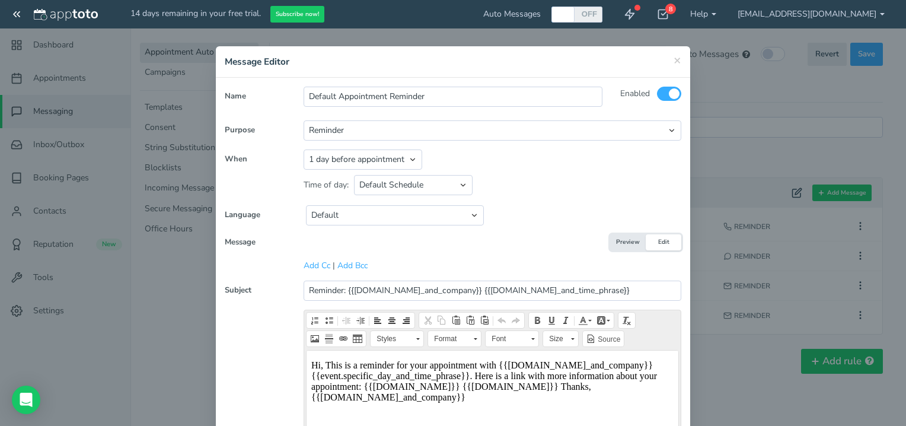
click at [625, 243] on button "Preview" at bounding box center [628, 242] width 36 height 16
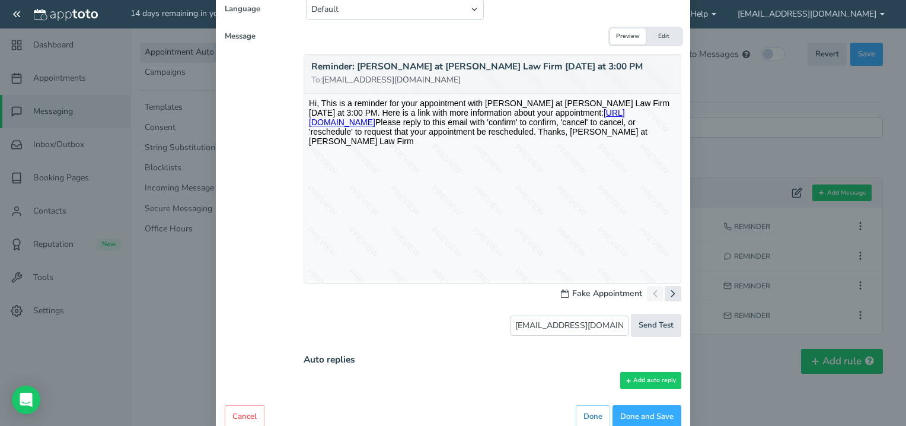
scroll to position [232, 0]
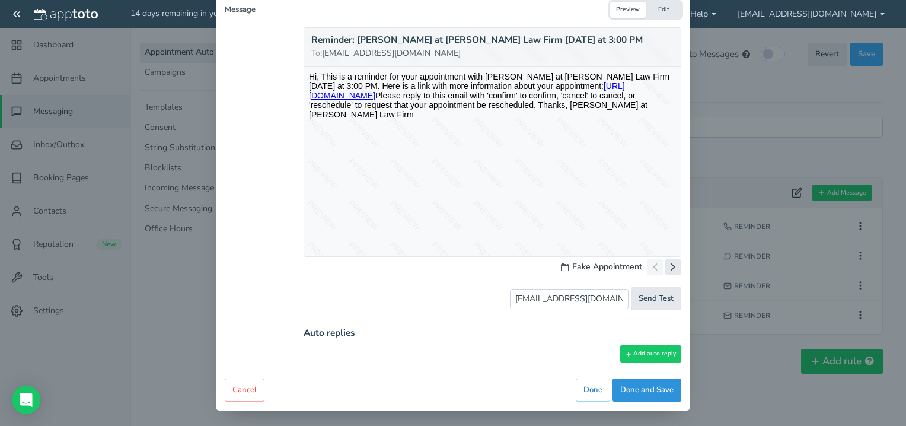
click at [639, 390] on button "Done and Save" at bounding box center [647, 389] width 69 height 23
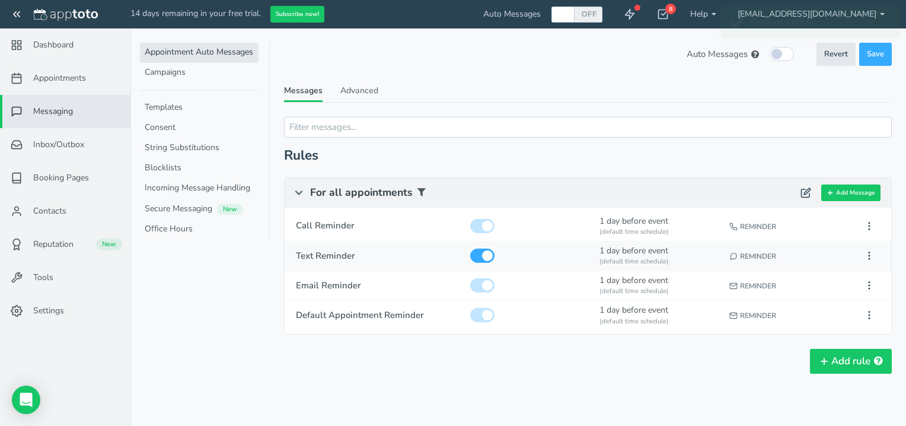
scroll to position [0, 0]
click at [74, 82] on span "Appointments" at bounding box center [59, 78] width 53 height 12
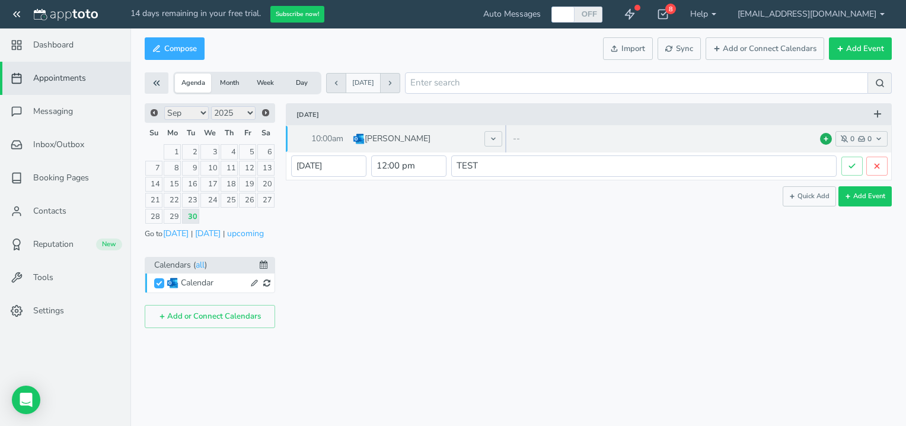
click at [826, 141] on icon at bounding box center [826, 139] width 6 height 6
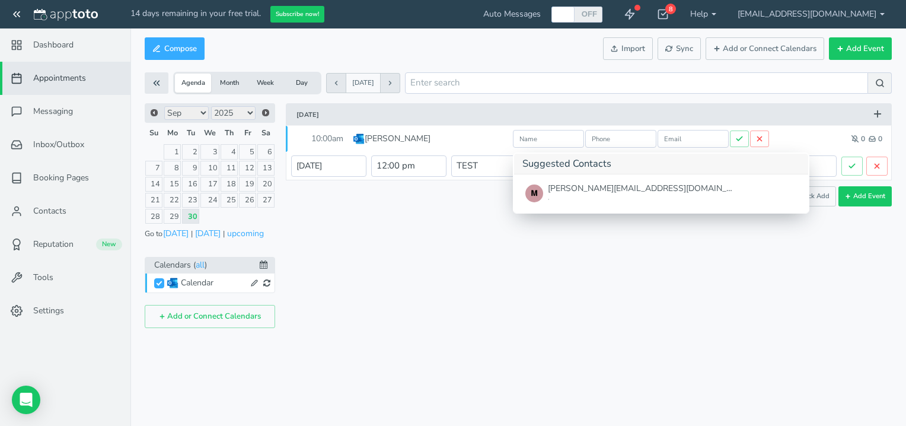
click at [703, 254] on div "× TONY HAMMON Tuesday, September 30th · 10:00am - 11:00am Public reschedule lin…" at bounding box center [583, 215] width 617 height 225
click at [709, 251] on div "× TONY HAMMON Tuesday, September 30th · 10:00am - 11:00am Public reschedule lin…" at bounding box center [583, 215] width 617 height 225
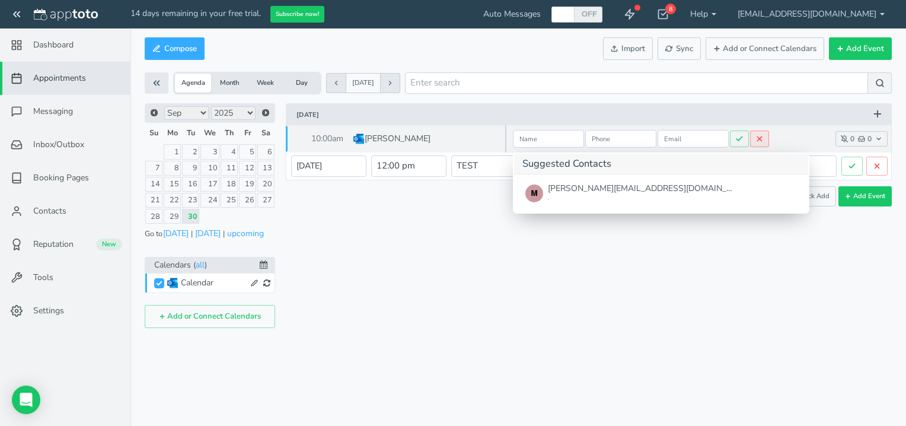
click at [759, 138] on use at bounding box center [760, 139] width 4 height 4
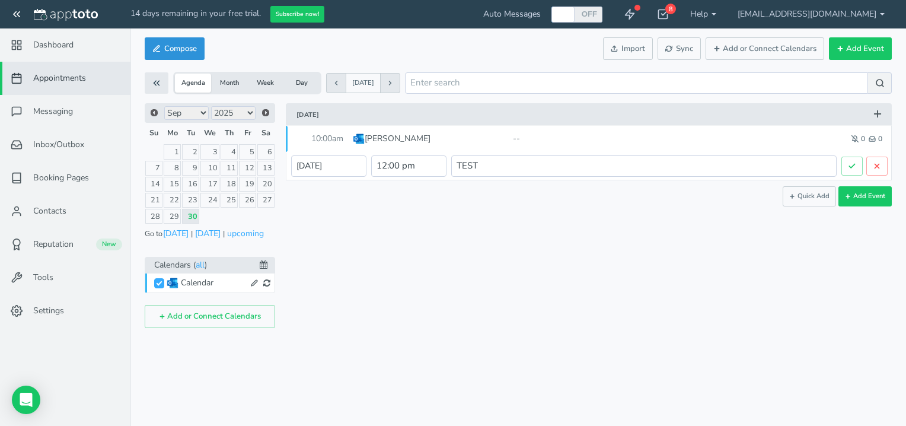
click at [172, 47] on button "Compose" at bounding box center [175, 48] width 60 height 23
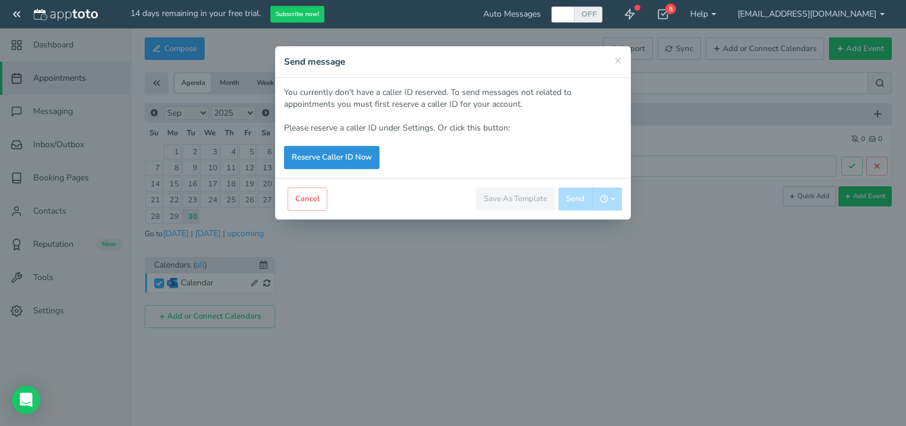
click at [358, 155] on link "Reserve Caller ID Now" at bounding box center [331, 157] width 95 height 23
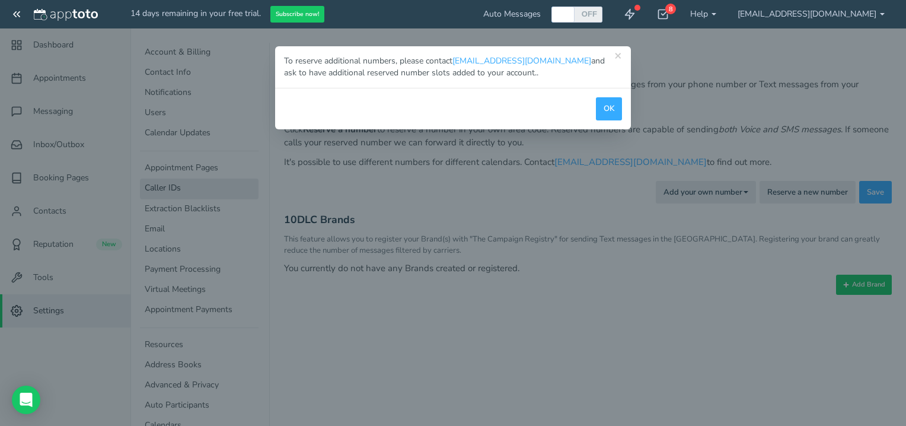
click at [622, 118] on div "OK" at bounding box center [453, 109] width 356 height 42
click at [605, 111] on button "OK" at bounding box center [609, 108] width 26 height 23
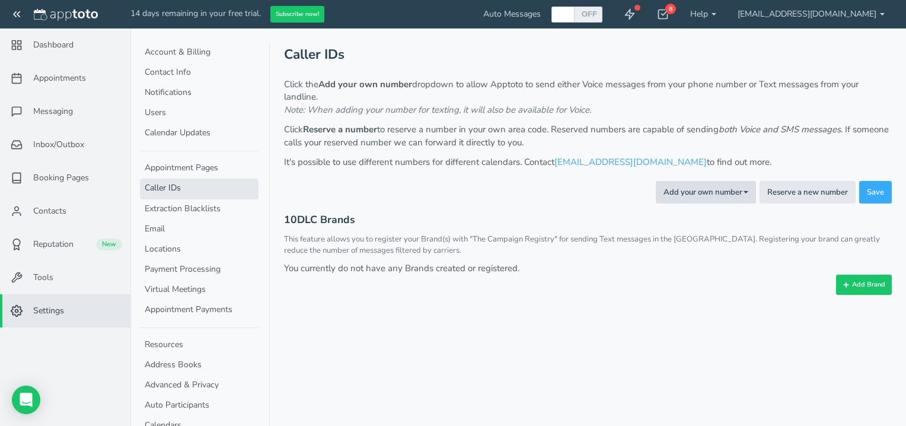
click at [702, 195] on button "Add your own number Toggle Dropdown" at bounding box center [706, 192] width 100 height 23
click at [678, 234] on link "For Texting" at bounding box center [679, 233] width 153 height 17
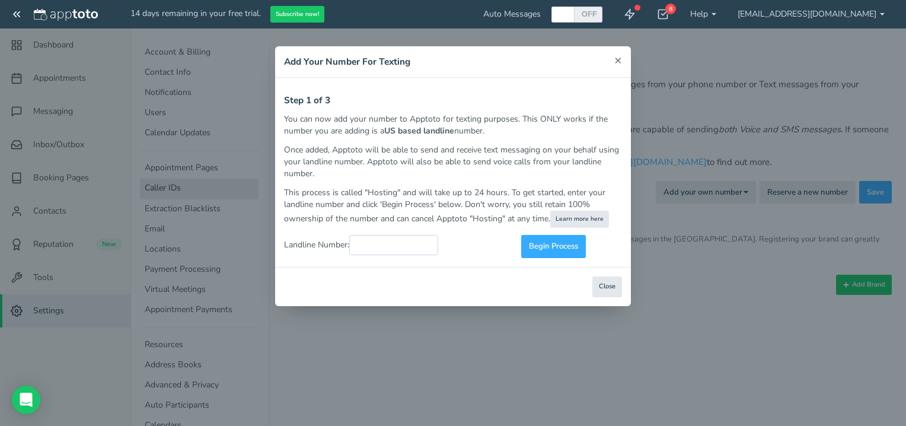
click at [618, 59] on span "×" at bounding box center [618, 60] width 8 height 17
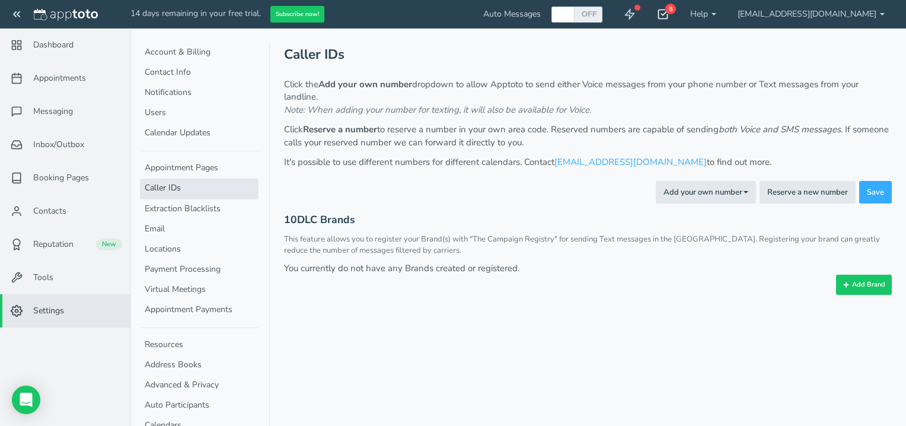
click at [669, 13] on icon at bounding box center [663, 14] width 12 height 12
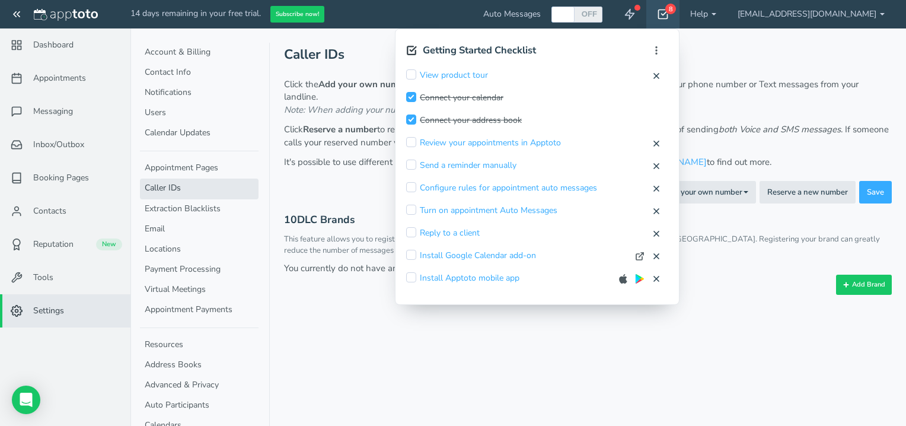
click at [416, 74] on input "checkbox" at bounding box center [411, 74] width 10 height 10
click at [457, 74] on div "14 days remaining in your free trial. Subscribe now! Auto Messages OFF ON 8 Get…" at bounding box center [453, 213] width 906 height 426
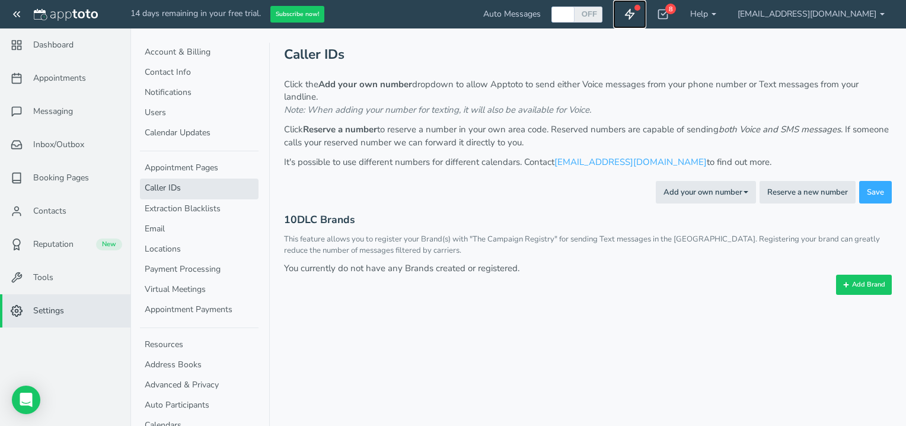
click at [636, 12] on icon at bounding box center [630, 14] width 12 height 12
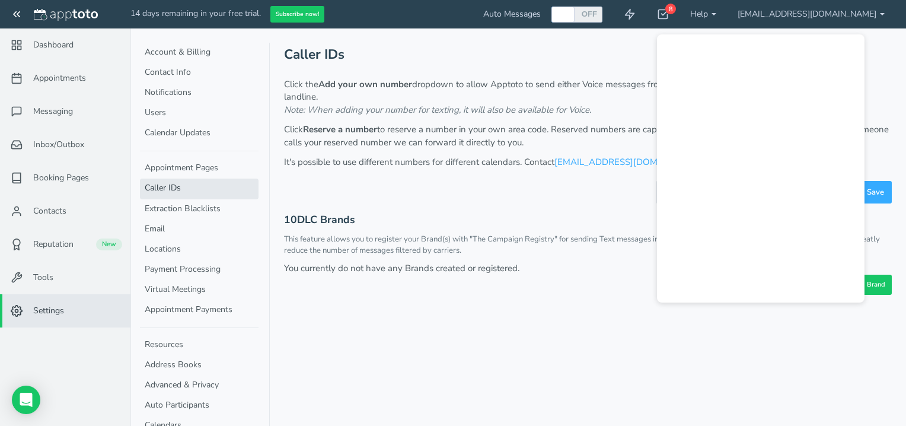
click at [611, 92] on p "Click the Add your own number dropdown to allow Apptoto to send either Voice me…" at bounding box center [588, 97] width 608 height 38
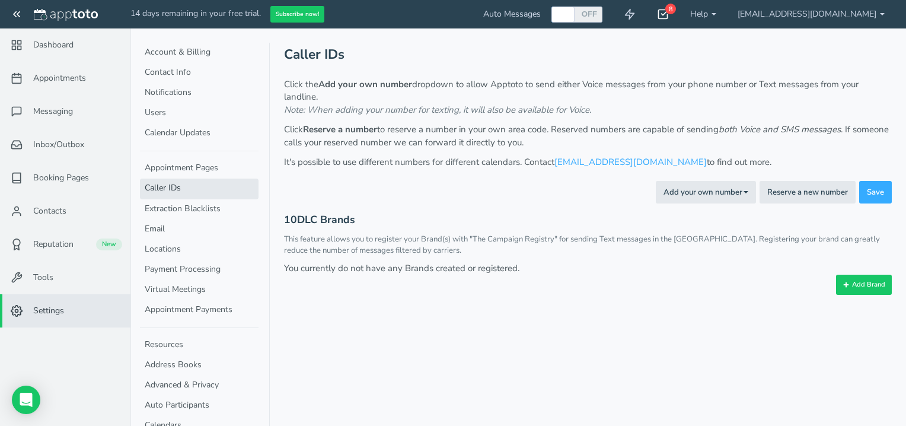
click at [669, 18] on icon at bounding box center [663, 14] width 12 height 12
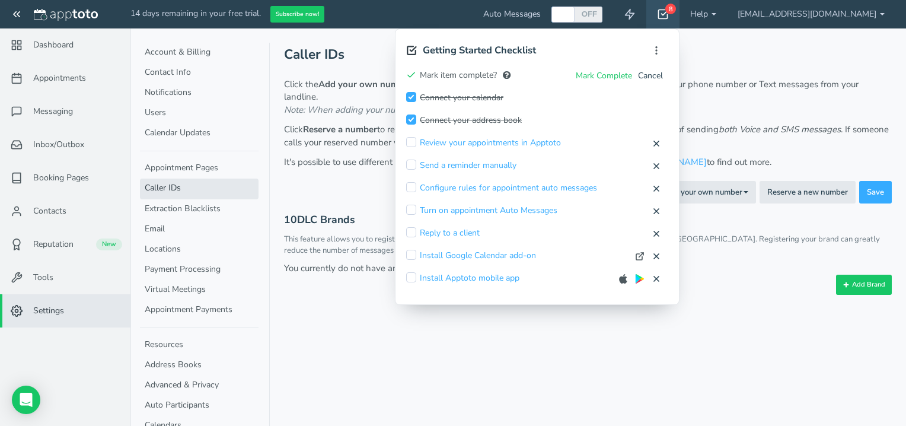
click at [367, 201] on div "Add your own number Toggle Dropdown For Voice Calls For Texting Reserve a new n…" at bounding box center [588, 192] width 608 height 23
